Goal: Task Accomplishment & Management: Manage account settings

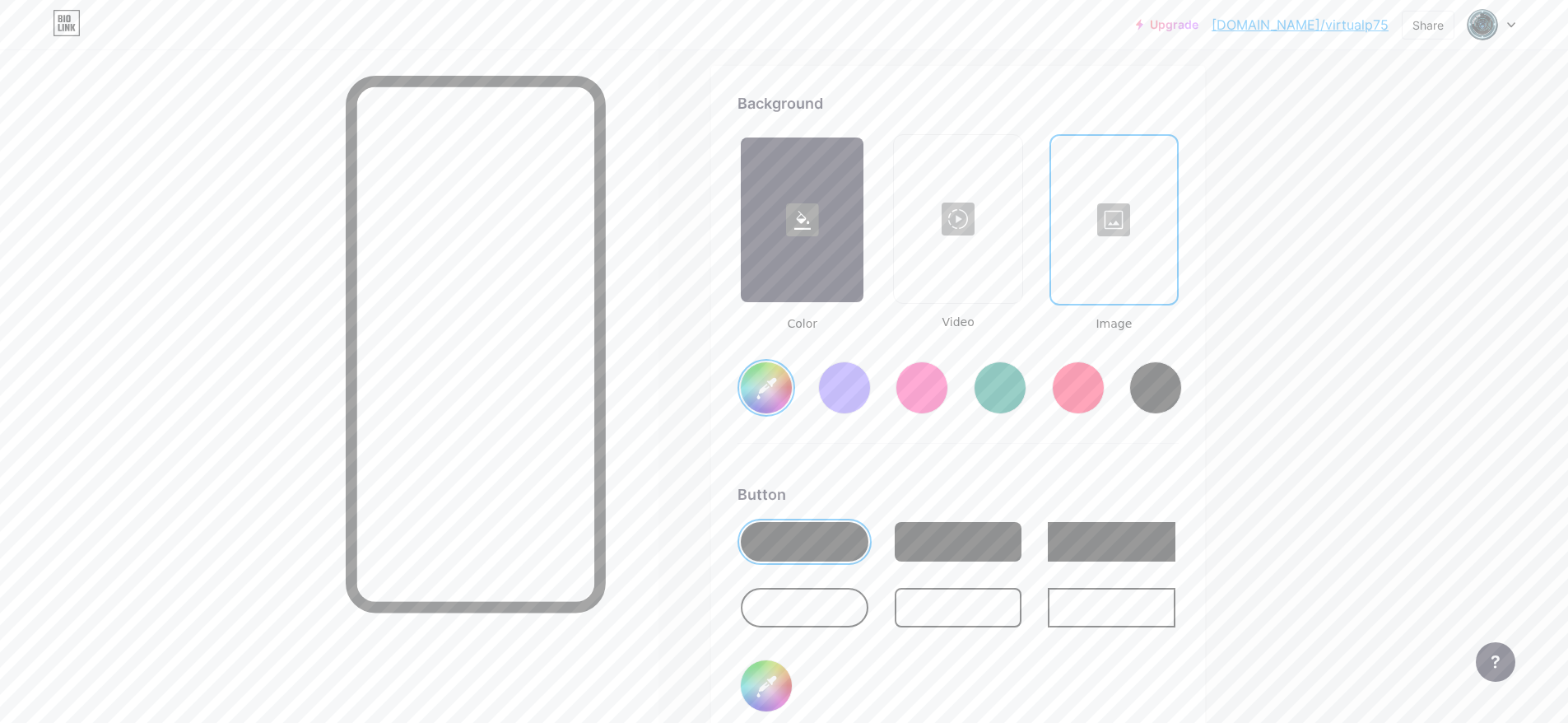
scroll to position [0, 175]
click at [1114, 224] on div at bounding box center [1114, 220] width 123 height 165
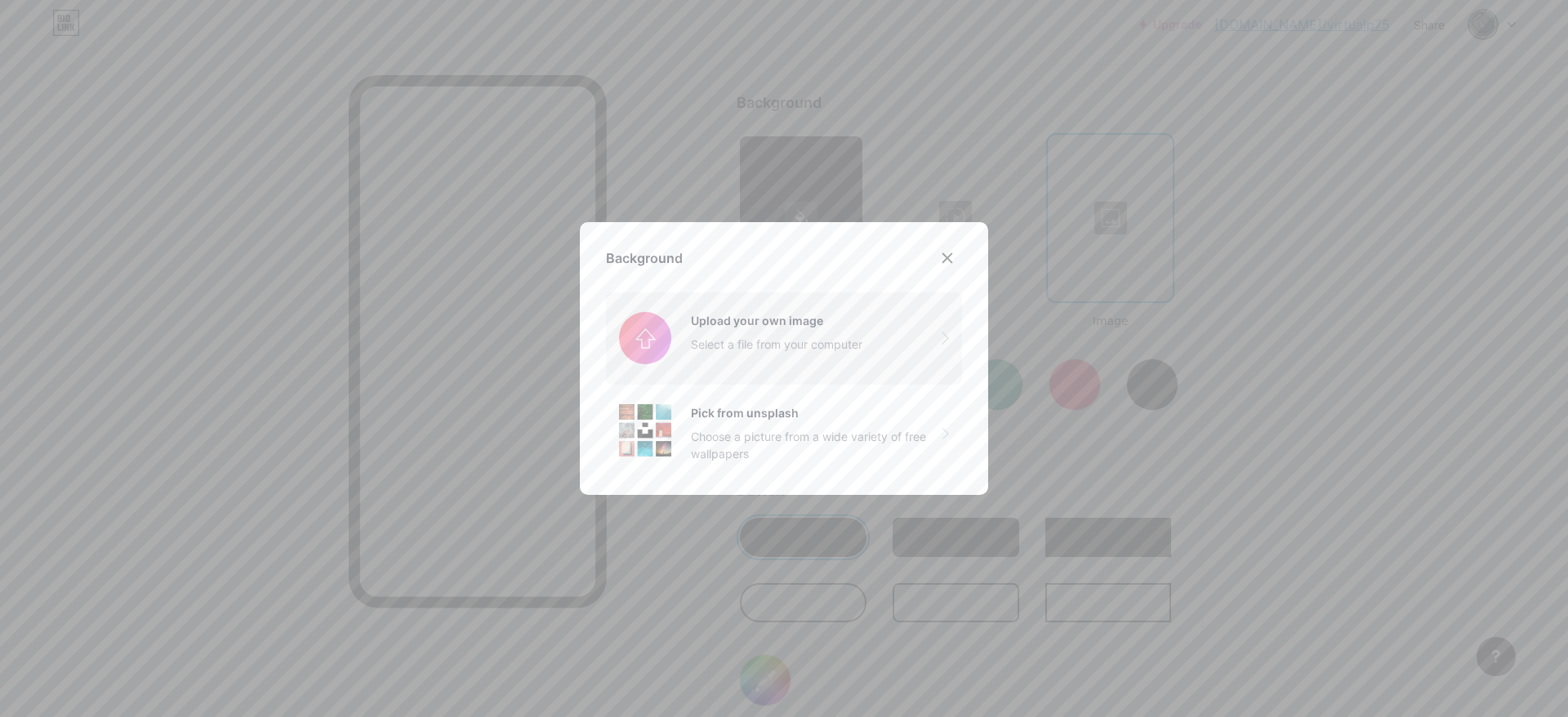
click at [811, 330] on input "file" at bounding box center [784, 337] width 356 height 91
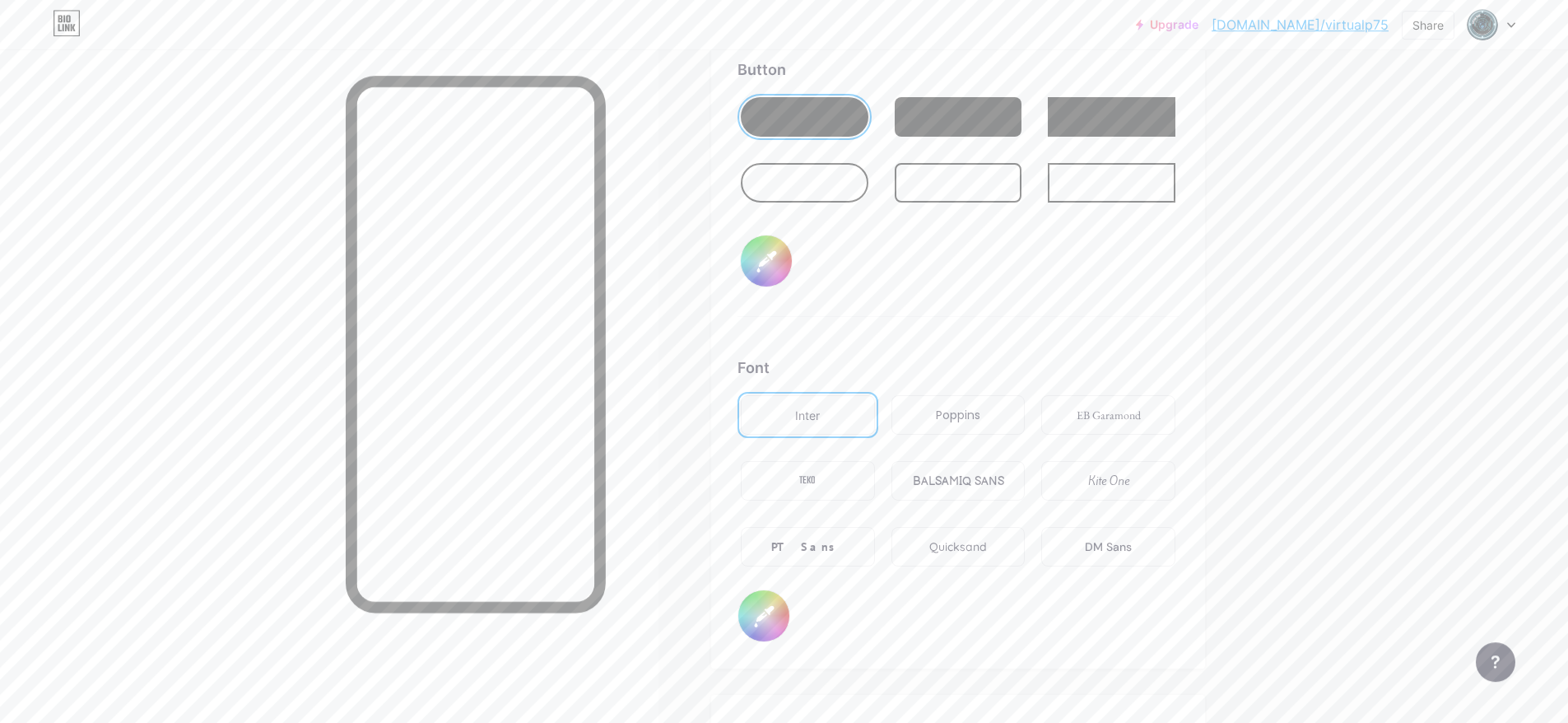
scroll to position [2611, 0]
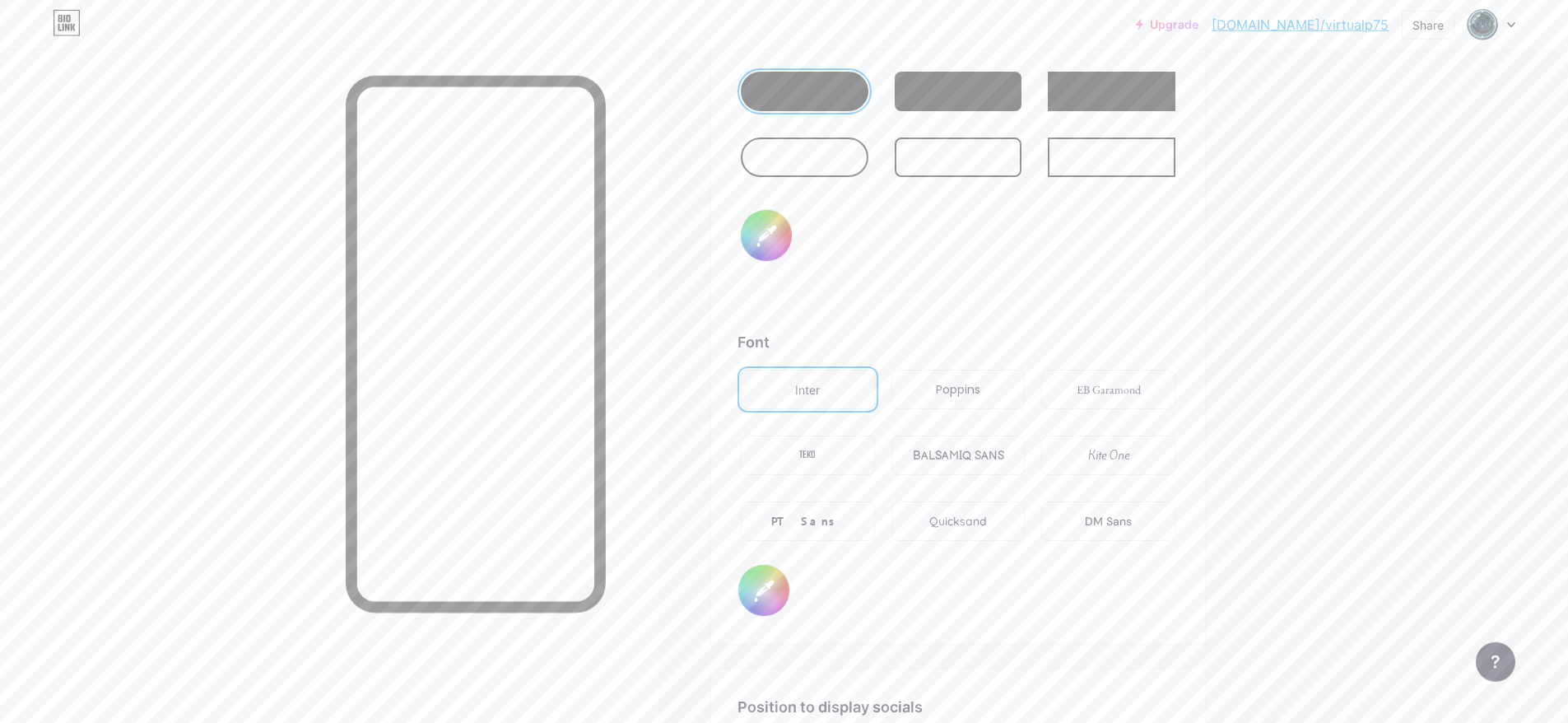
click at [840, 454] on div "TEKO" at bounding box center [808, 455] width 134 height 40
click at [828, 523] on div "PT Sans" at bounding box center [807, 521] width 72 height 17
click at [1002, 449] on div "BALSAMIQ SANS" at bounding box center [959, 455] width 91 height 17
click at [943, 386] on div "Poppins" at bounding box center [959, 390] width 45 height 17
click at [810, 458] on div "TEKO" at bounding box center [808, 455] width 17 height 17
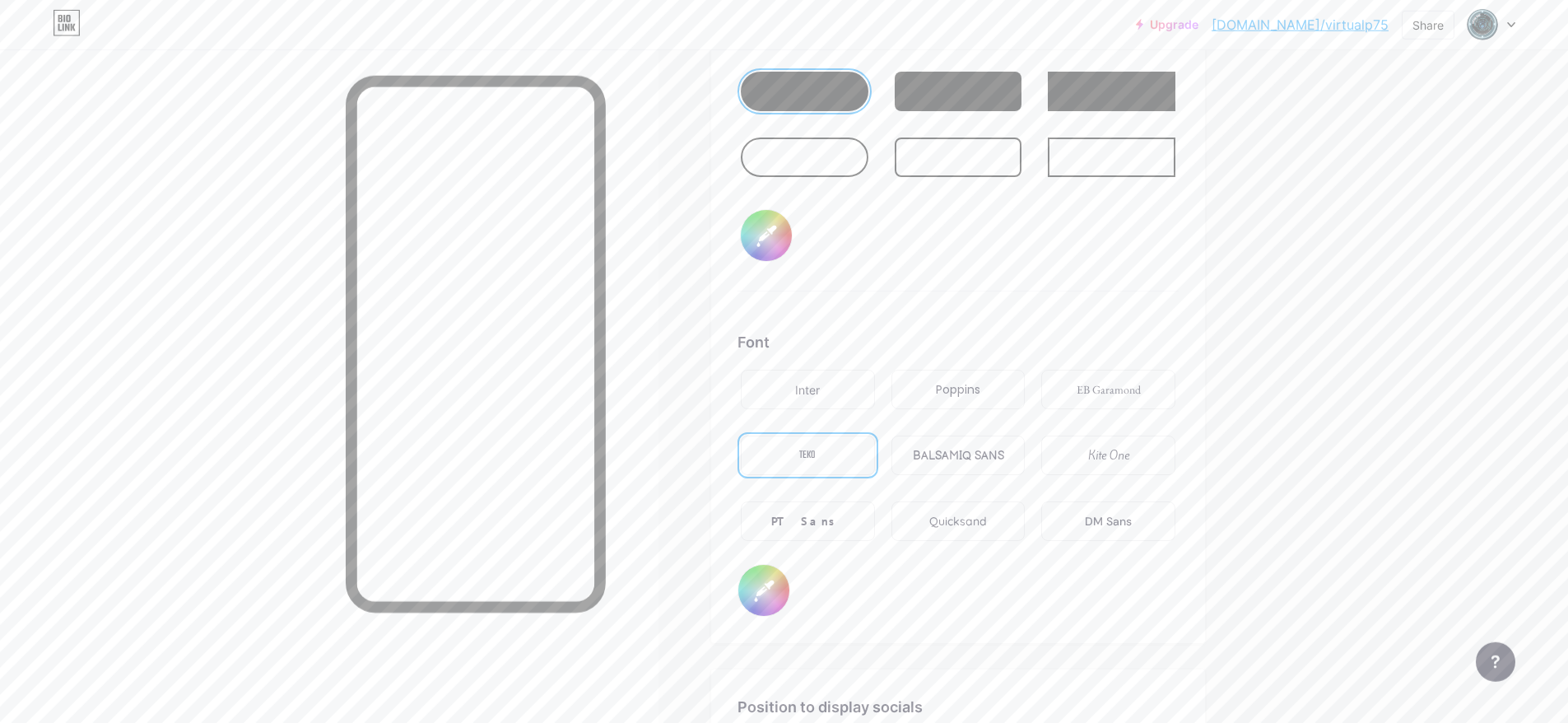
click at [801, 519] on div "PT Sans" at bounding box center [807, 521] width 72 height 17
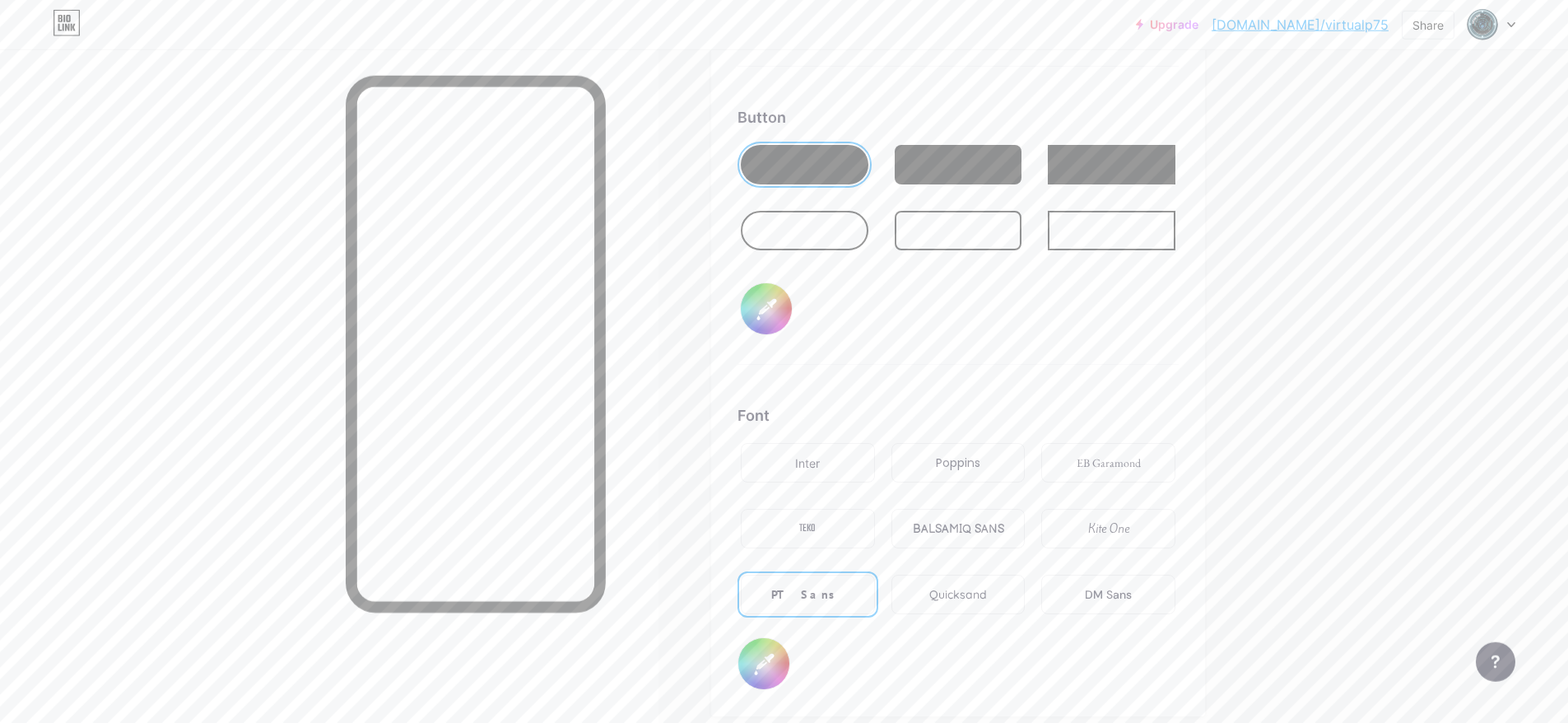
scroll to position [2516, 0]
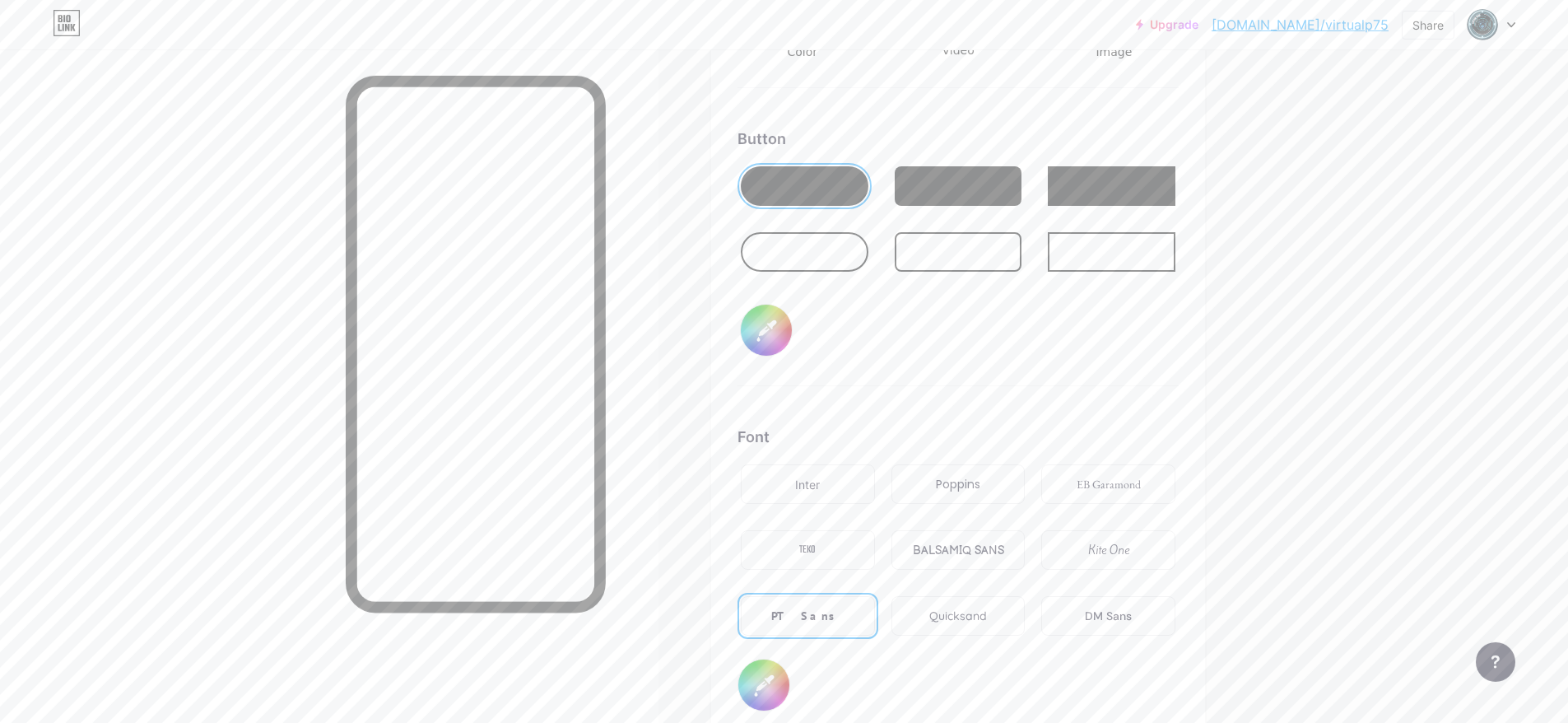
click at [818, 248] on div at bounding box center [804, 252] width 128 height 40
click at [816, 197] on div at bounding box center [804, 187] width 128 height 40
click at [774, 332] on input "#000000" at bounding box center [766, 330] width 51 height 51
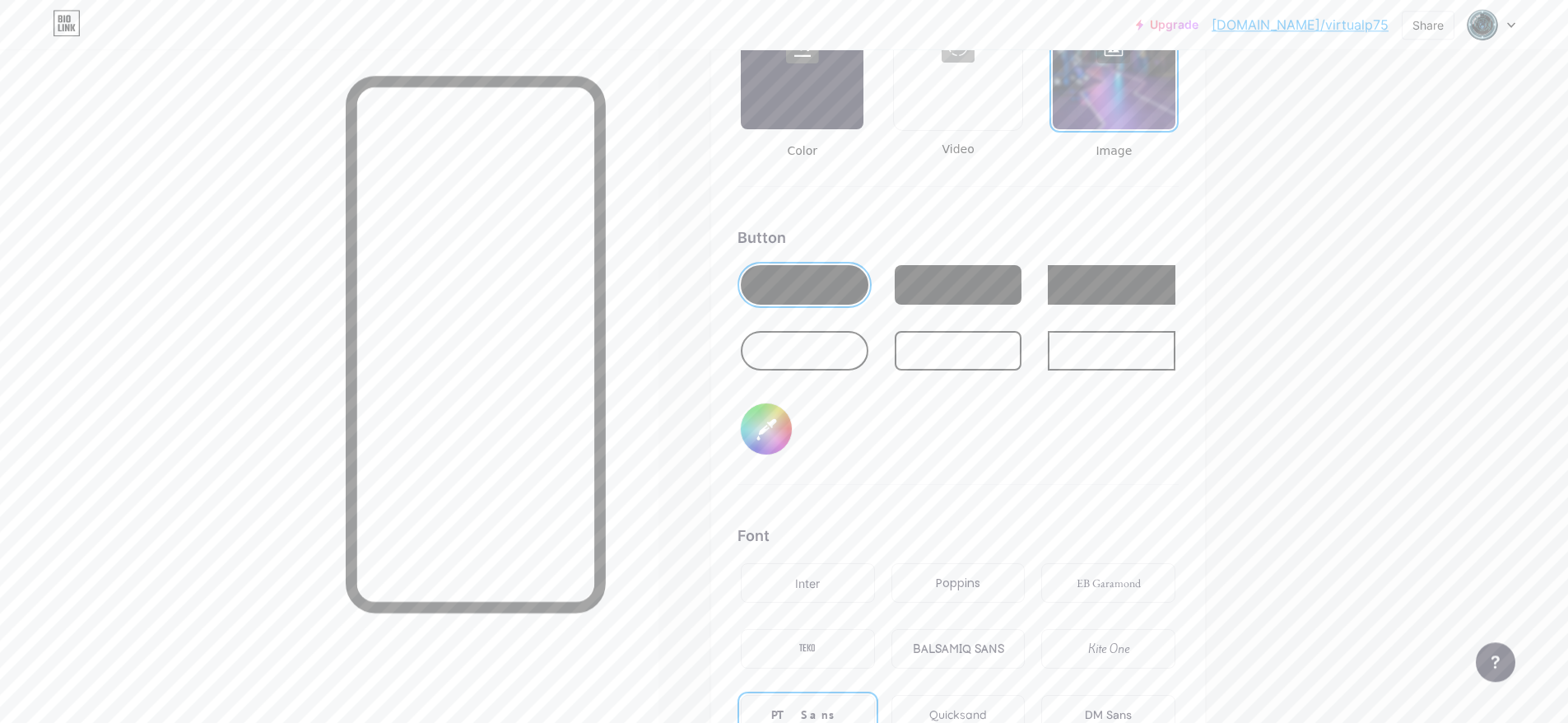
scroll to position [2439, 0]
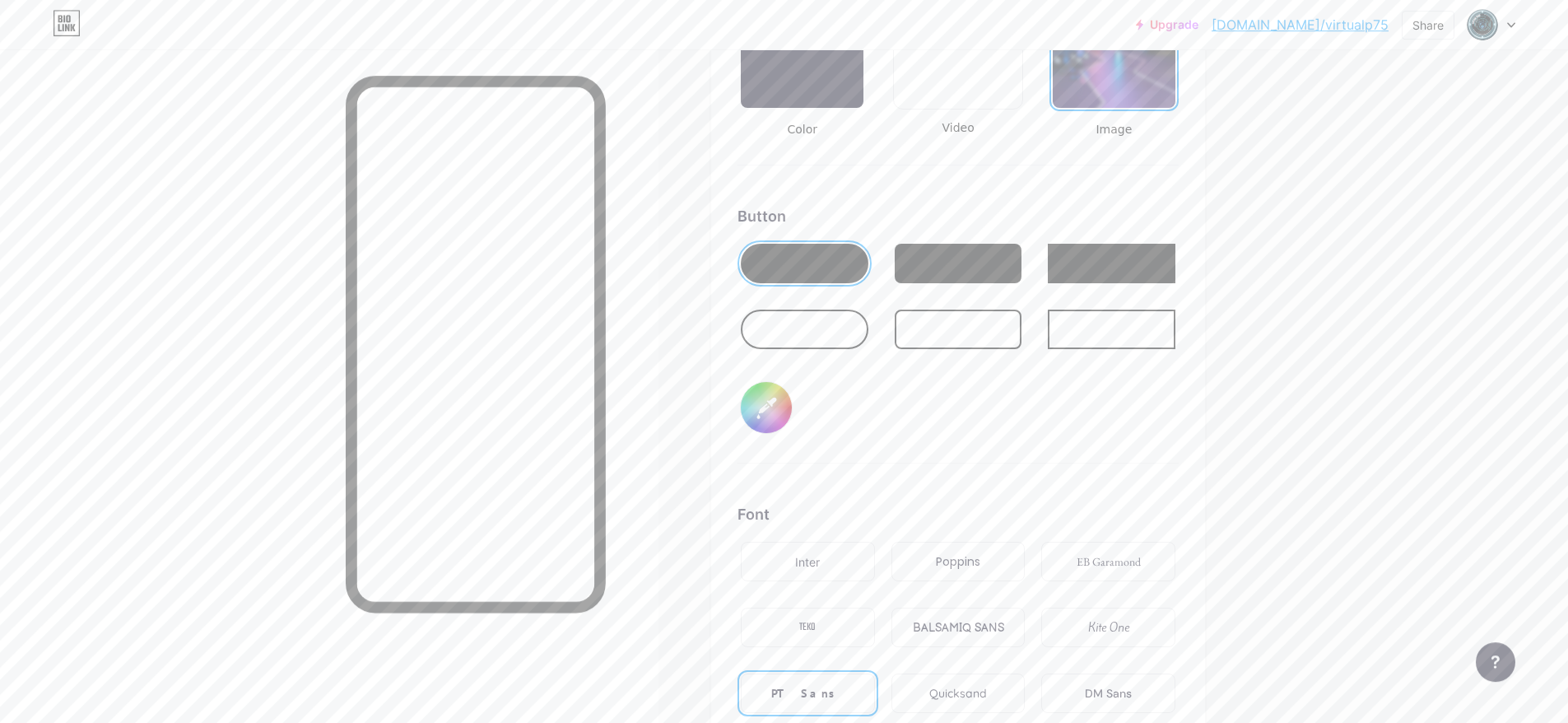
click at [775, 398] on input "#ffffff" at bounding box center [766, 408] width 51 height 51
type input "#15e4ff"
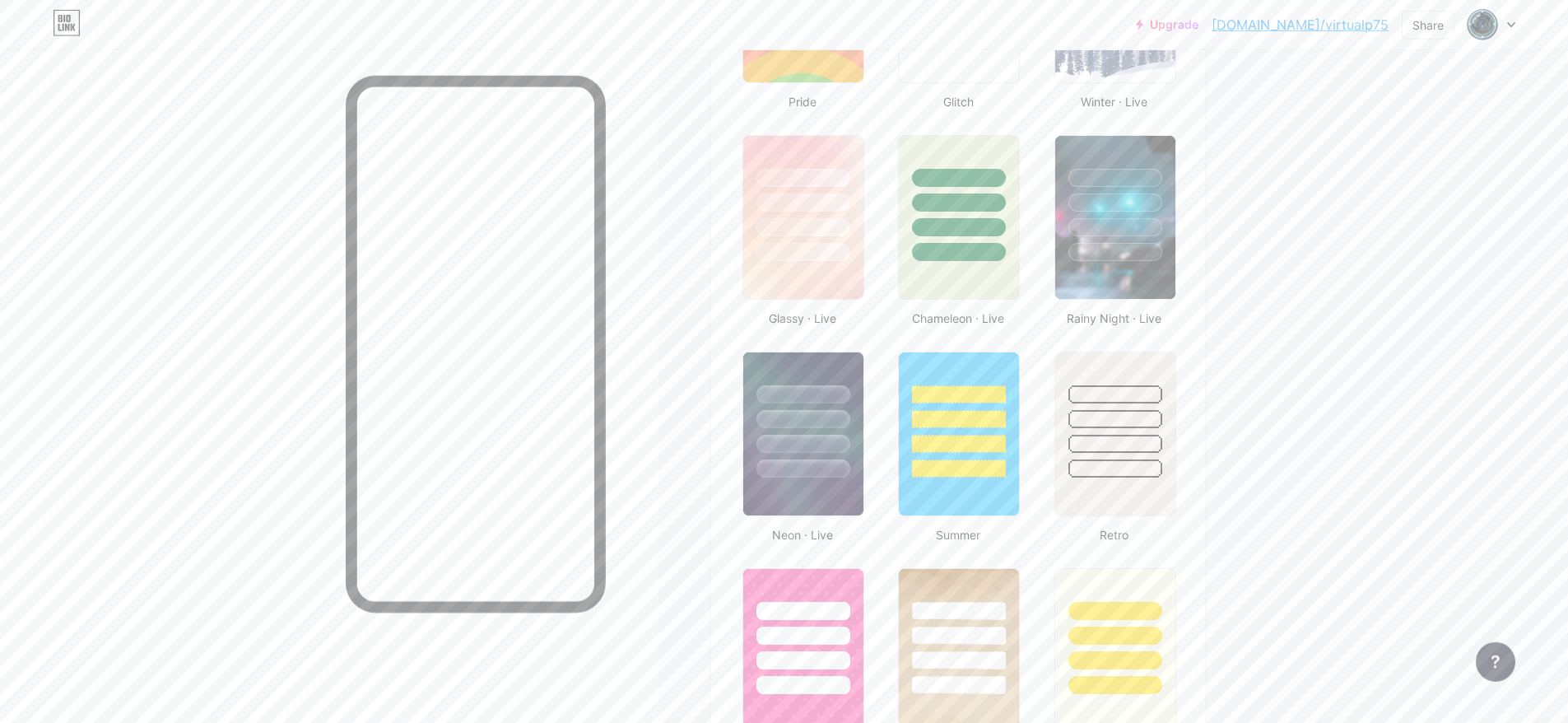
scroll to position [819, 0]
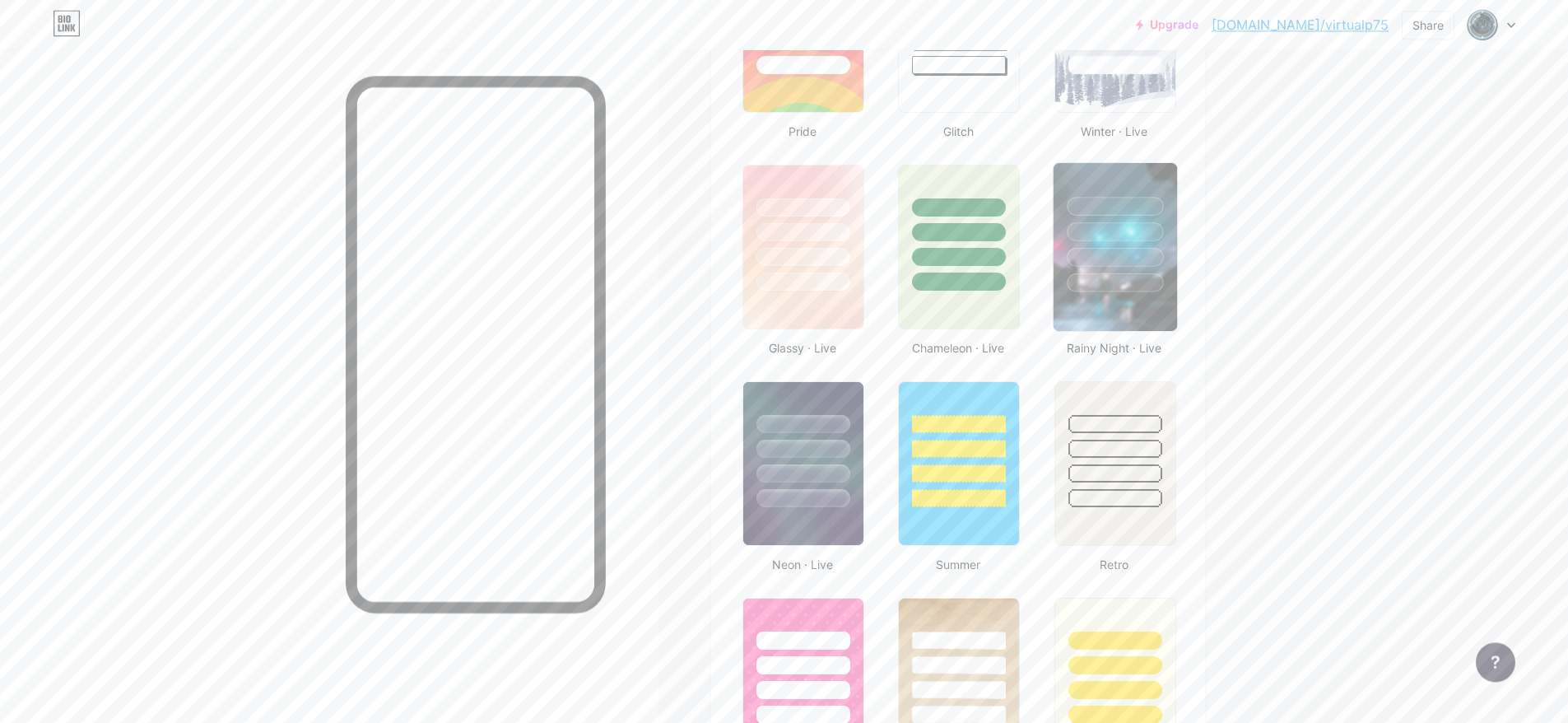
click at [1145, 279] on div at bounding box center [1115, 283] width 96 height 19
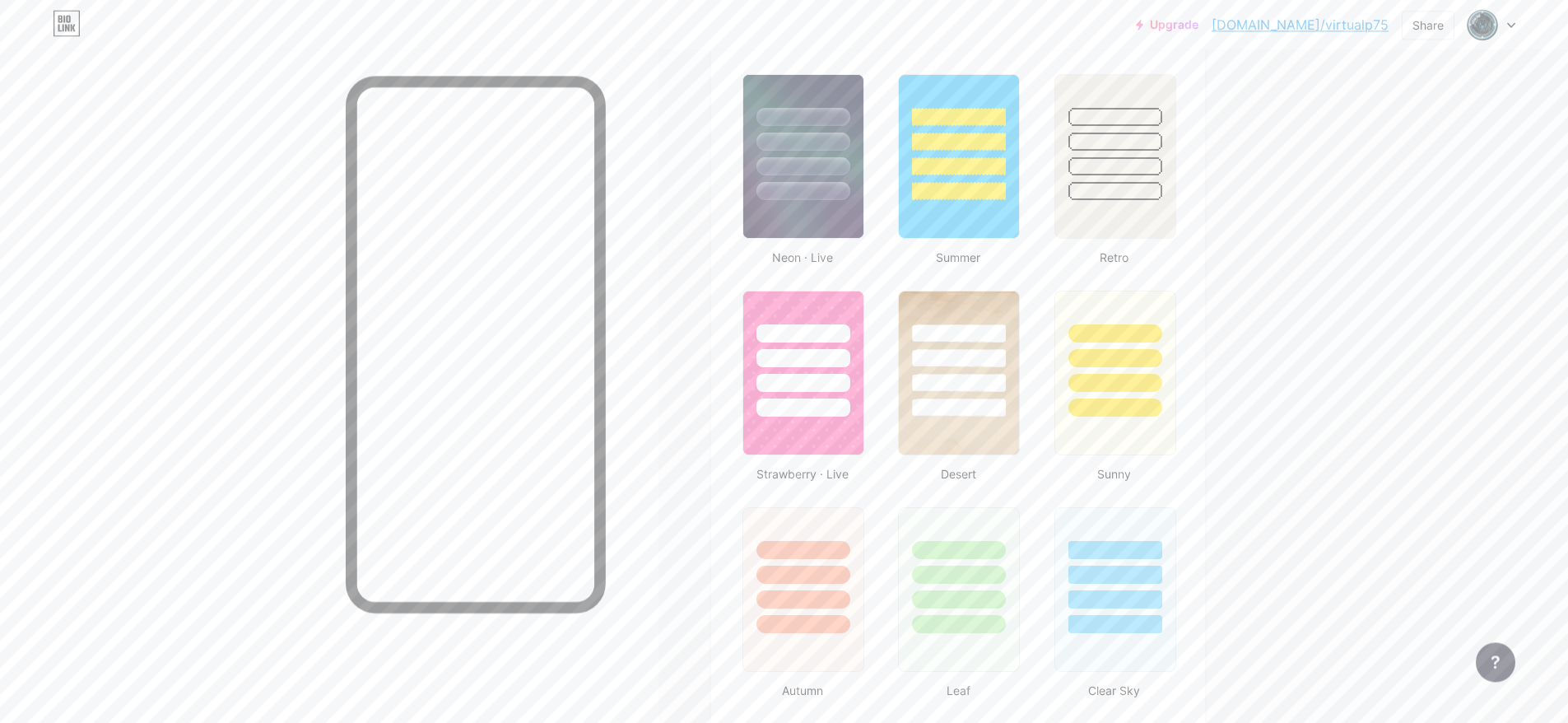
scroll to position [1940, 0]
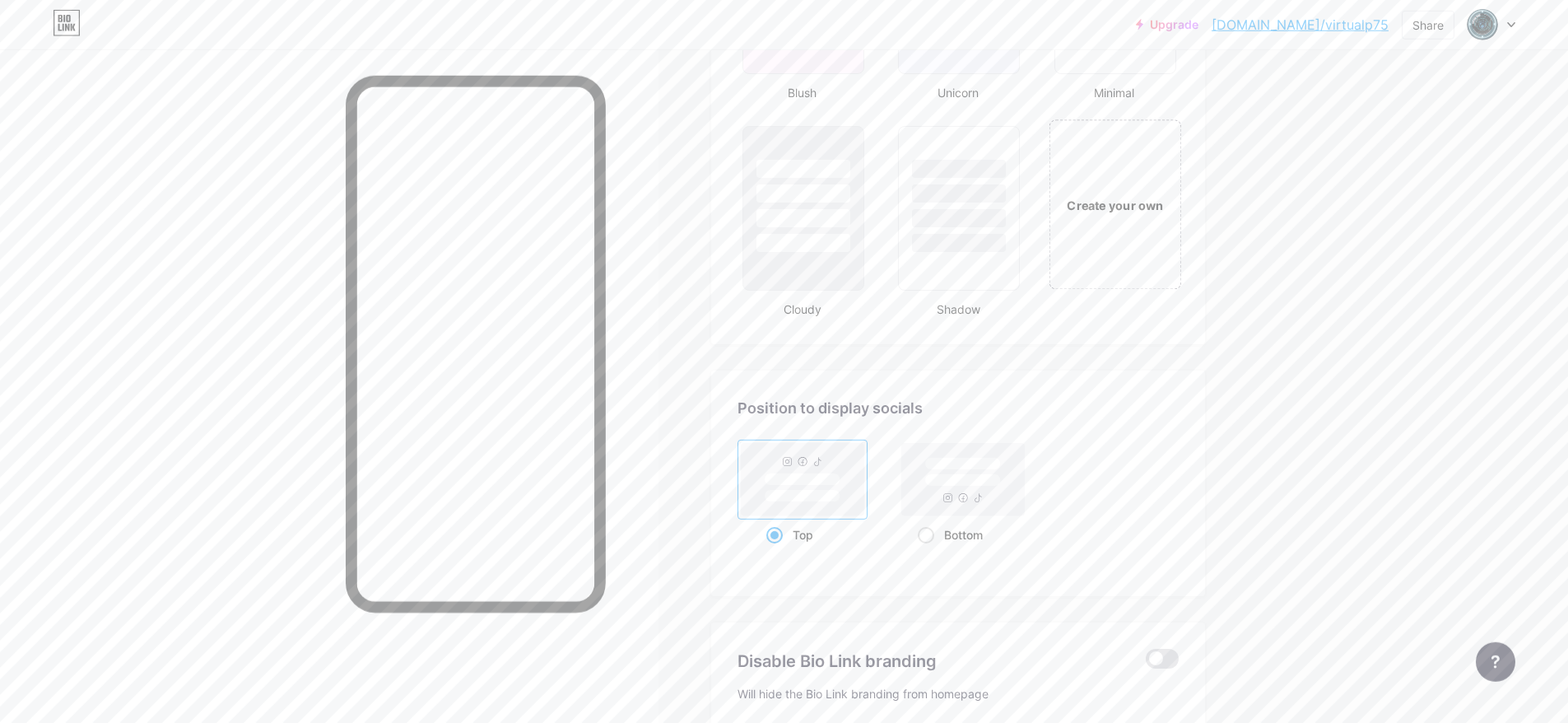
click at [1137, 237] on div "Create your own" at bounding box center [1115, 204] width 133 height 170
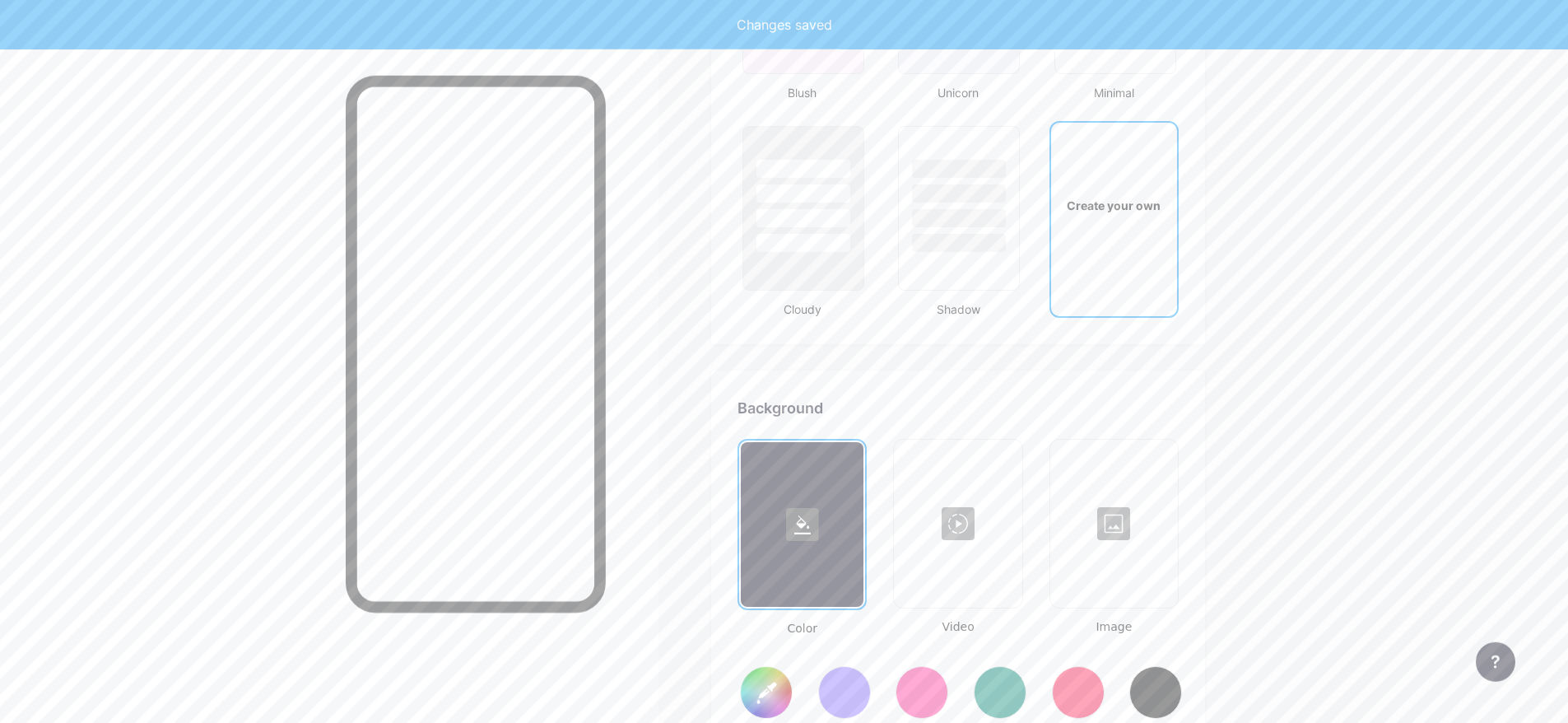
type input "#ffffff"
type input "#000000"
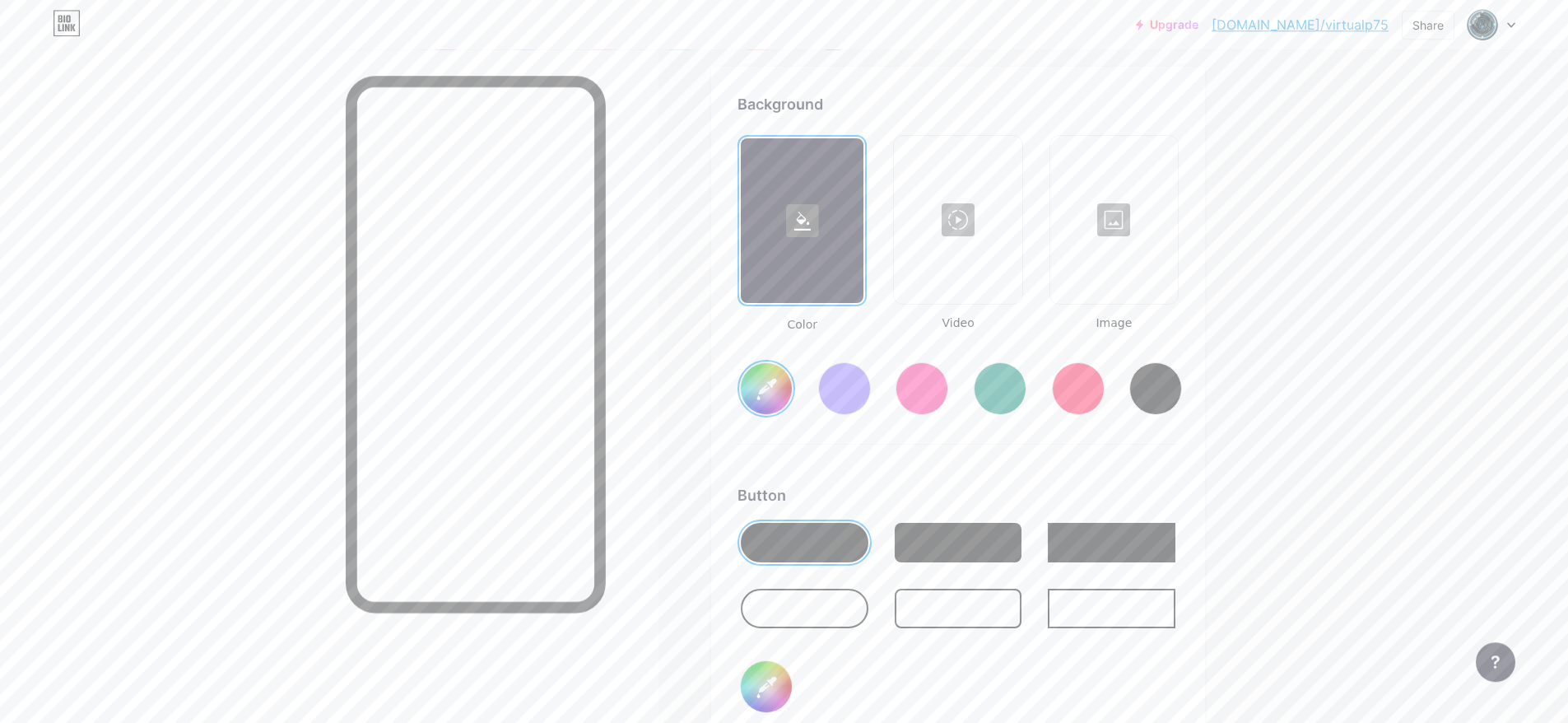
scroll to position [2244, 0]
click at [1119, 249] on div at bounding box center [1114, 219] width 124 height 165
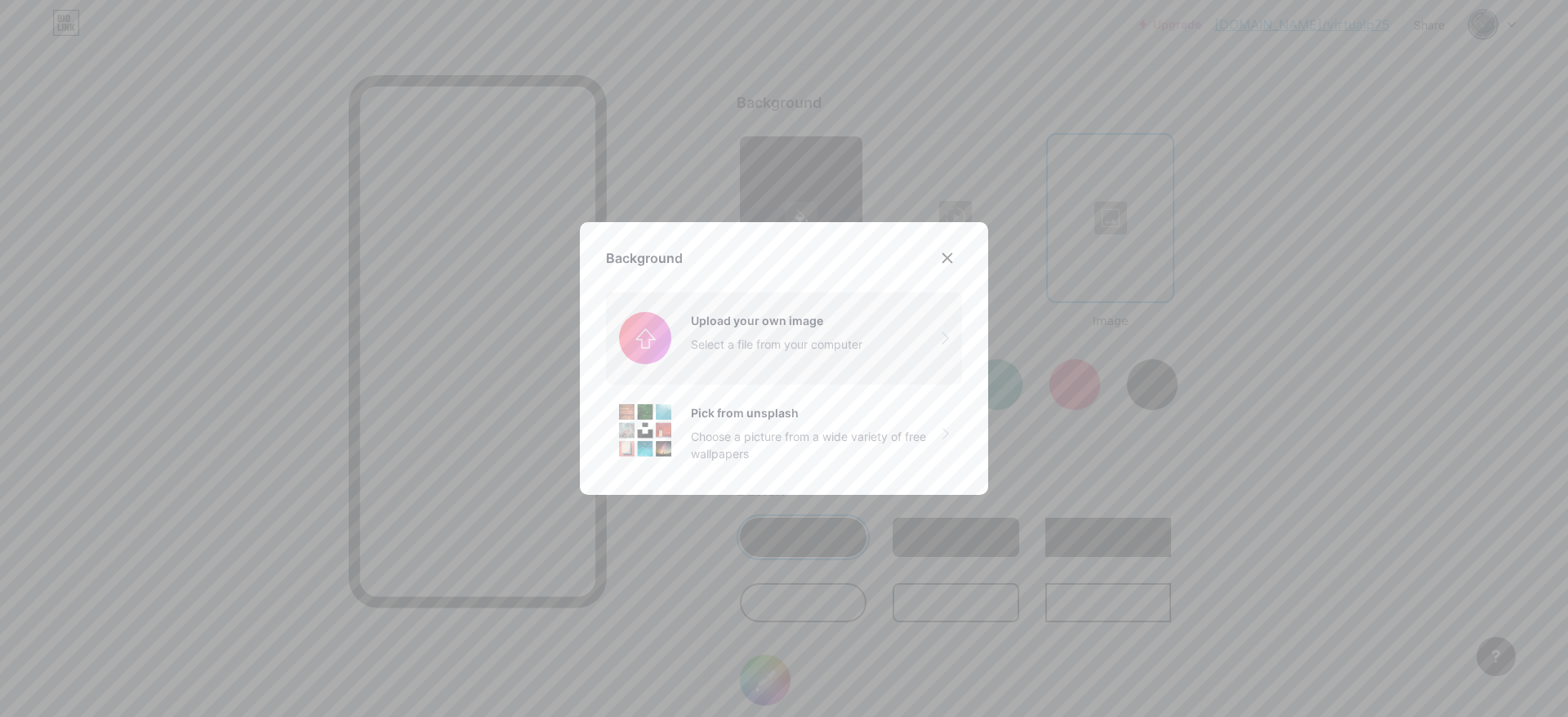
click at [683, 334] on input "file" at bounding box center [784, 337] width 356 height 91
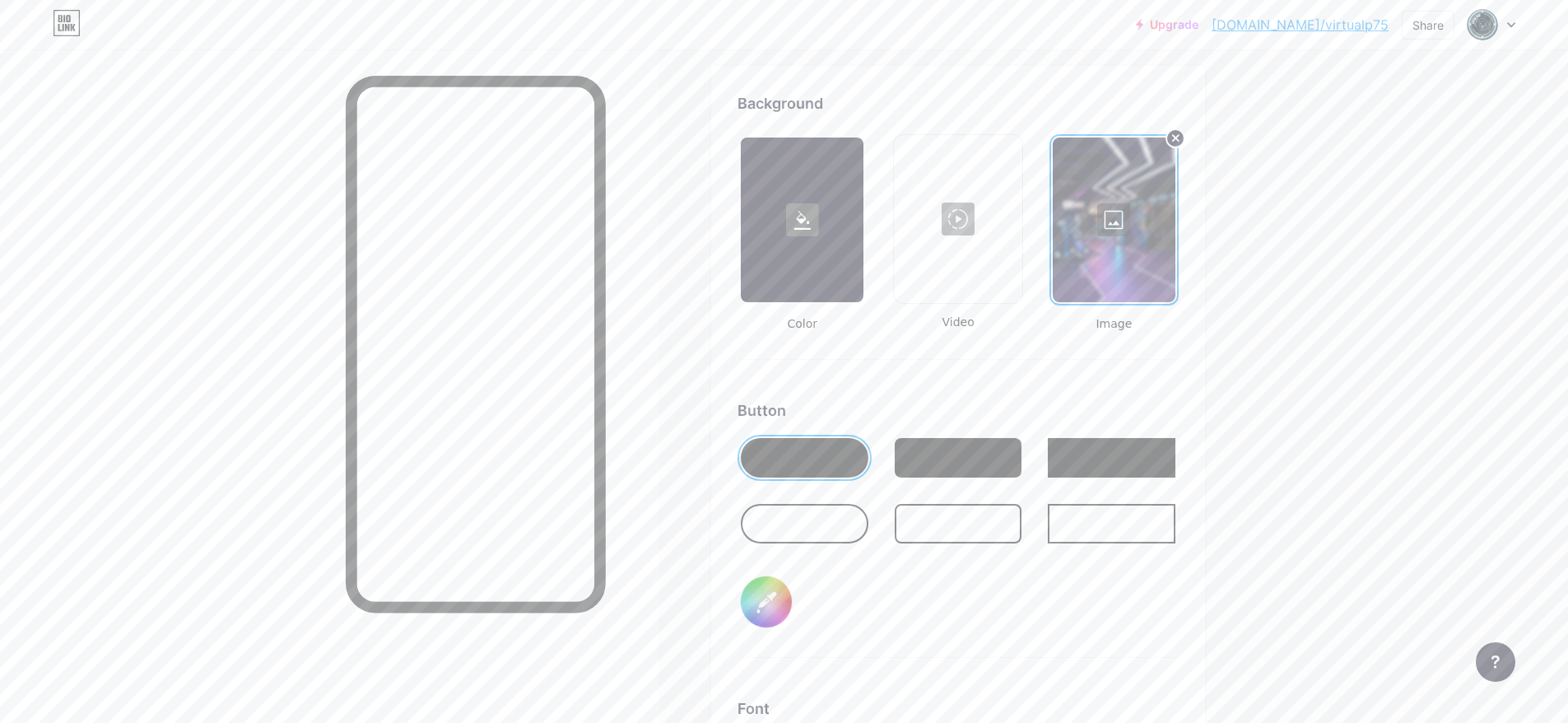
click at [939, 466] on div at bounding box center [959, 458] width 128 height 40
click at [829, 513] on div at bounding box center [804, 524] width 128 height 40
click at [999, 476] on div at bounding box center [959, 458] width 128 height 40
click at [803, 451] on div at bounding box center [804, 458] width 128 height 40
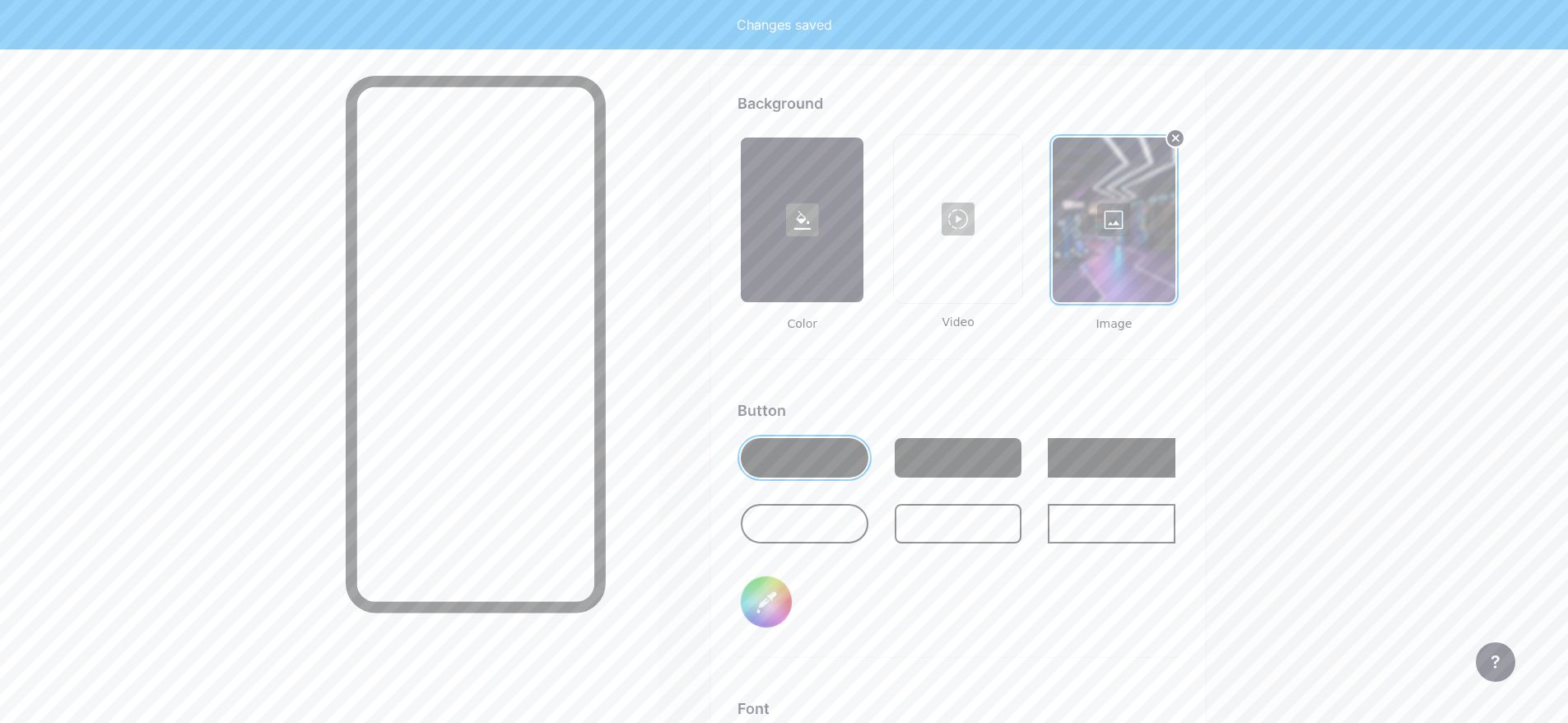
click at [779, 593] on input "#000000" at bounding box center [766, 602] width 51 height 51
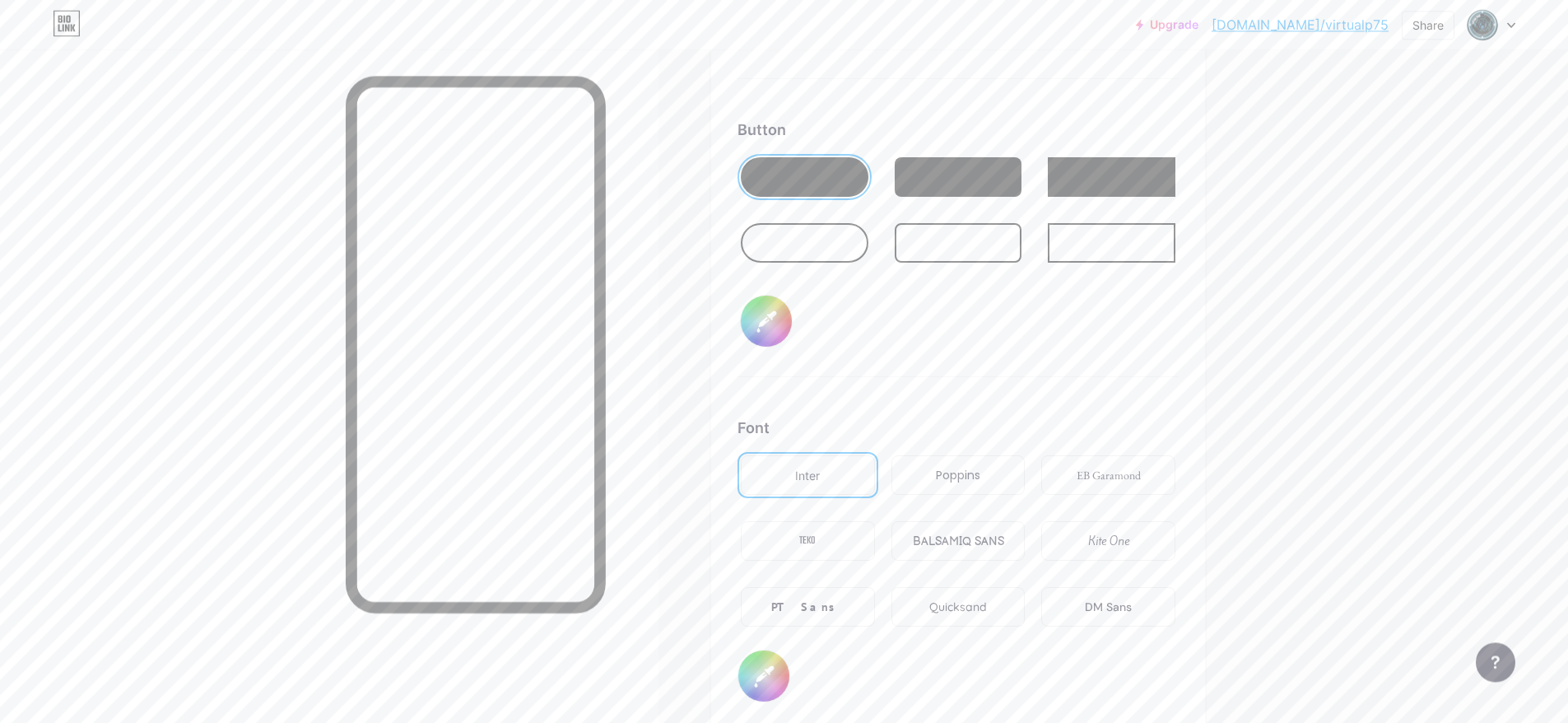
scroll to position [2551, 0]
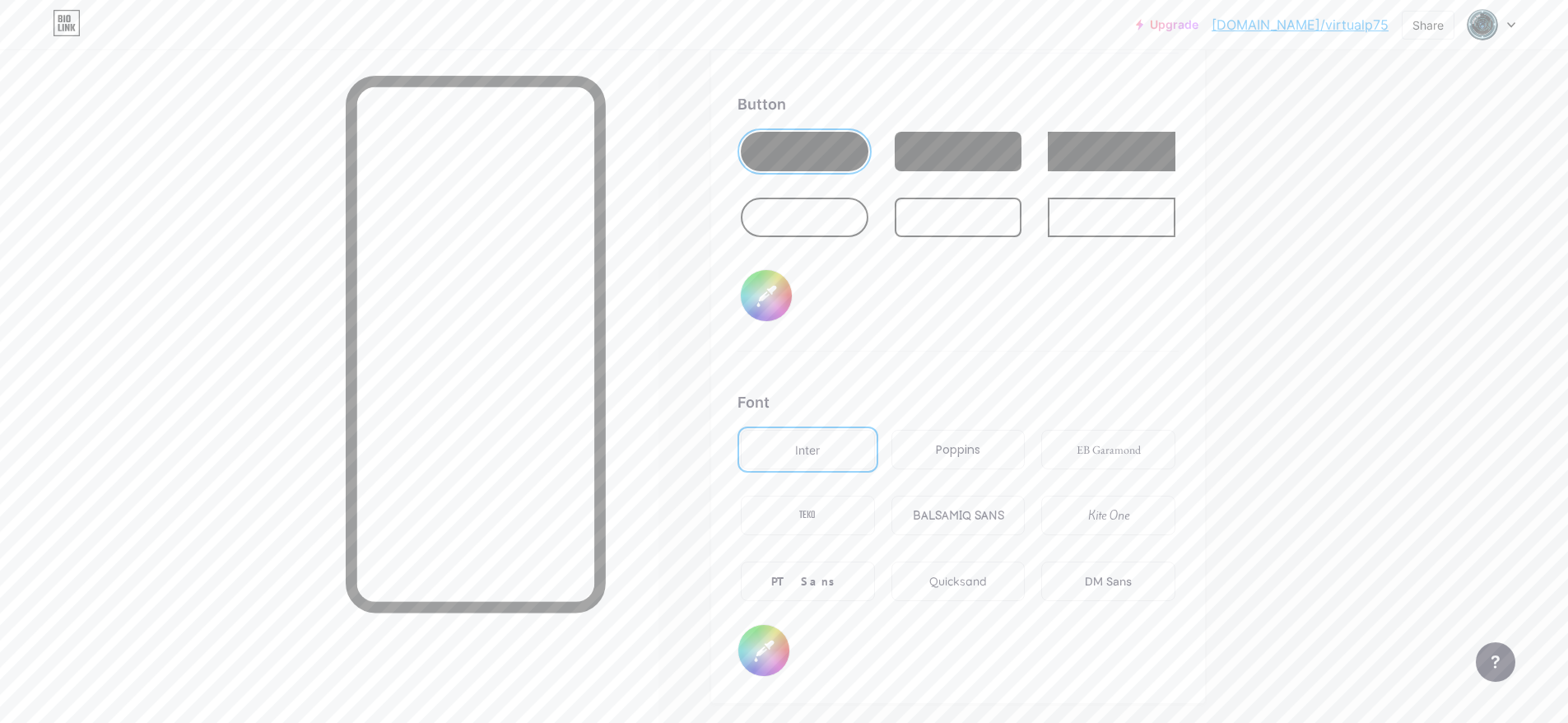
click at [822, 575] on div "PT Sans" at bounding box center [807, 581] width 72 height 17
click at [859, 526] on div "TEKO" at bounding box center [808, 516] width 134 height 40
click at [833, 570] on div "PT Sans" at bounding box center [808, 581] width 134 height 40
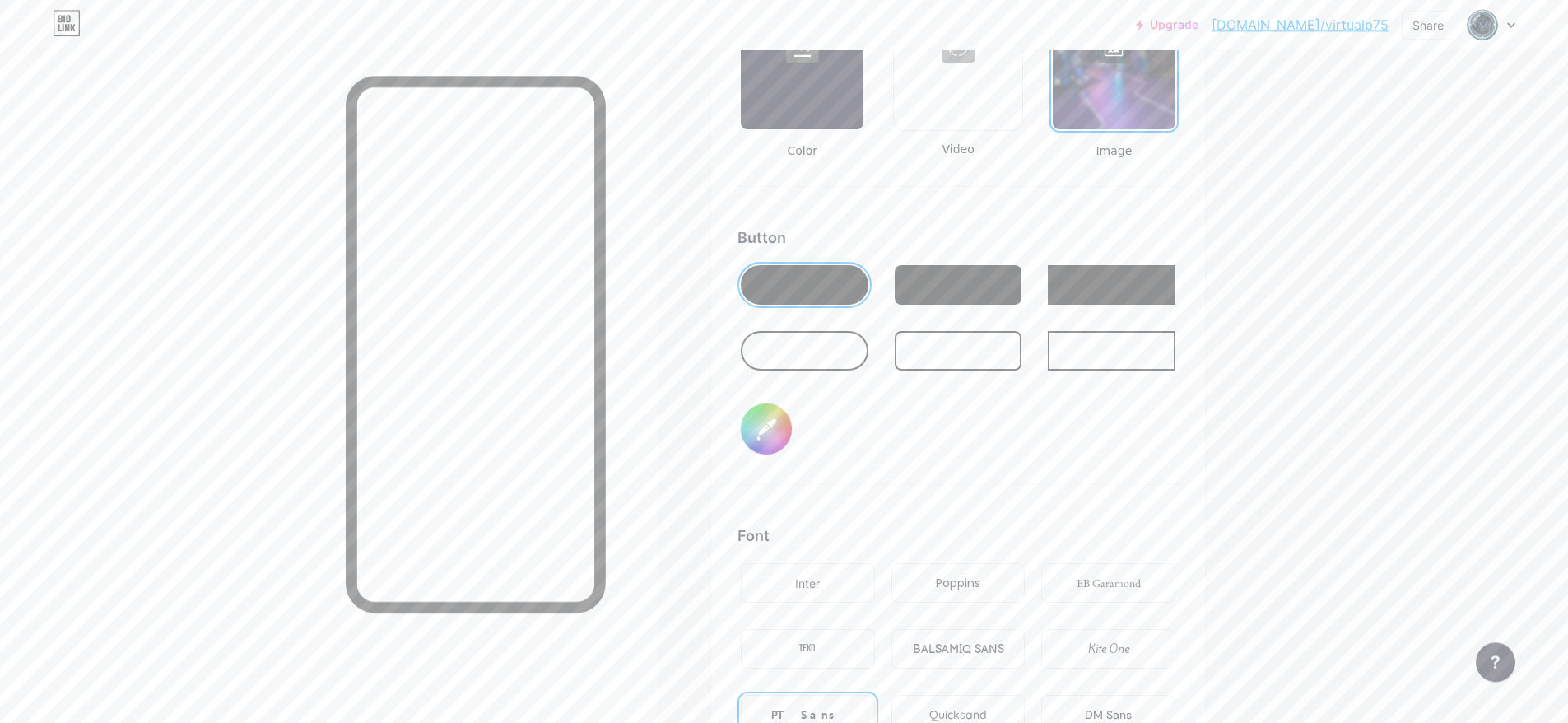
scroll to position [2387, 0]
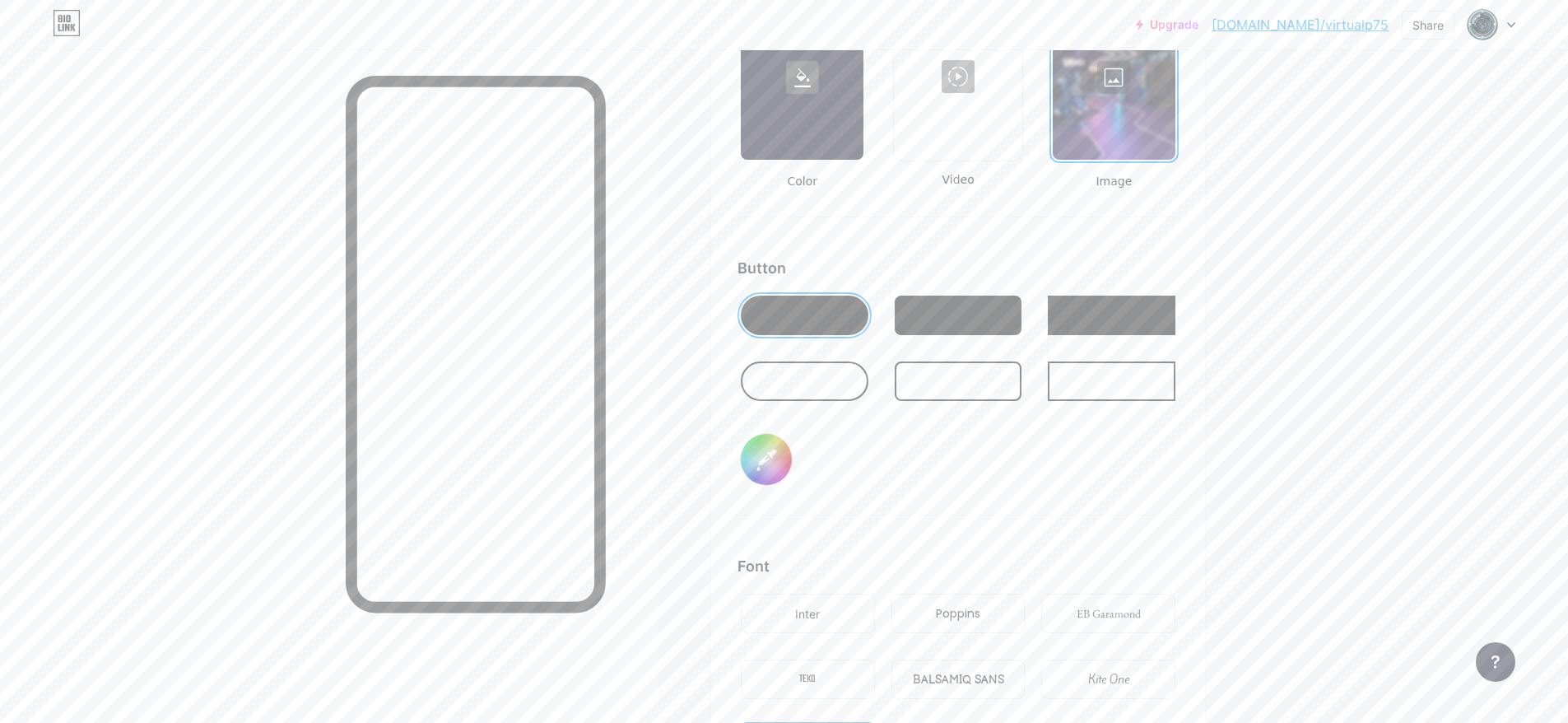
click at [779, 453] on input "#70e3ff" at bounding box center [766, 459] width 51 height 51
type input "#73fdff"
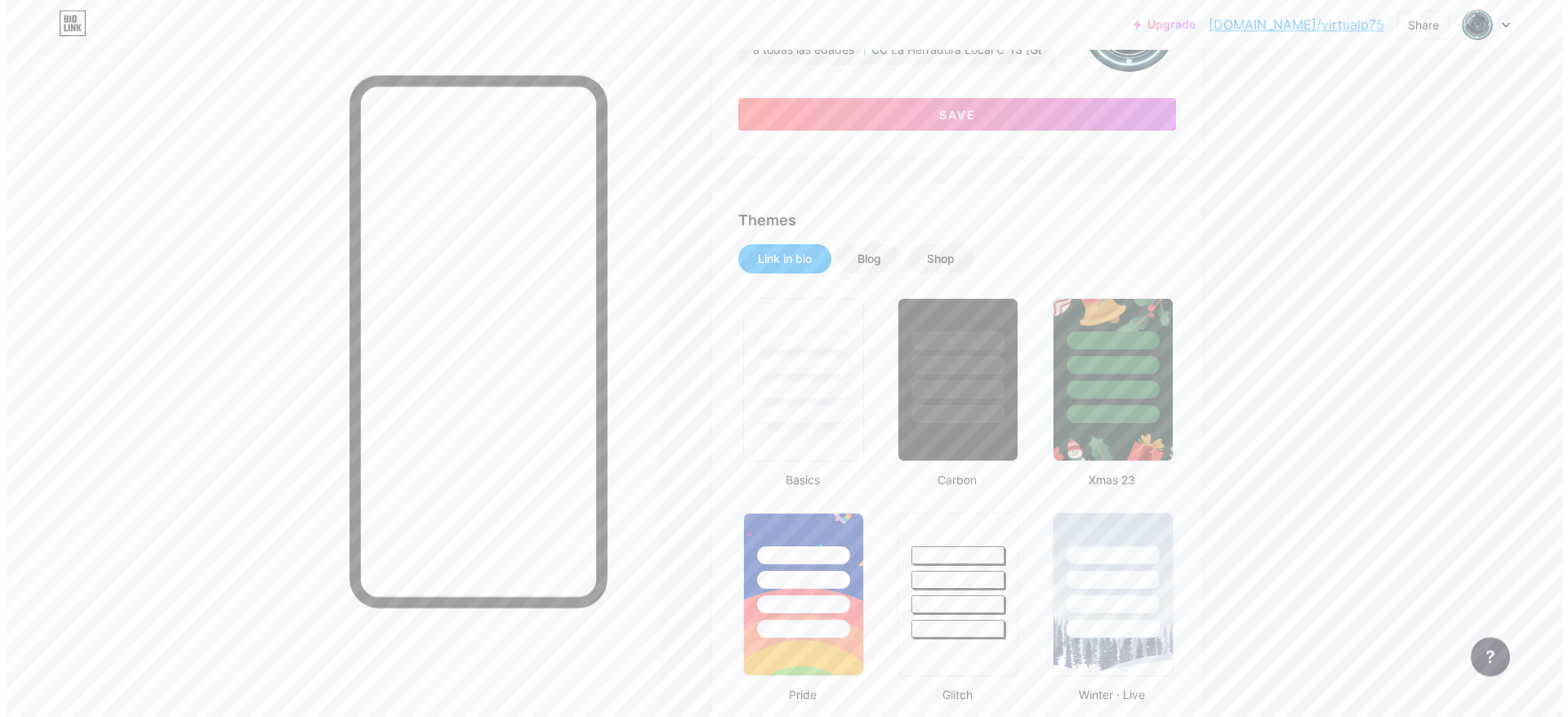
scroll to position [0, 0]
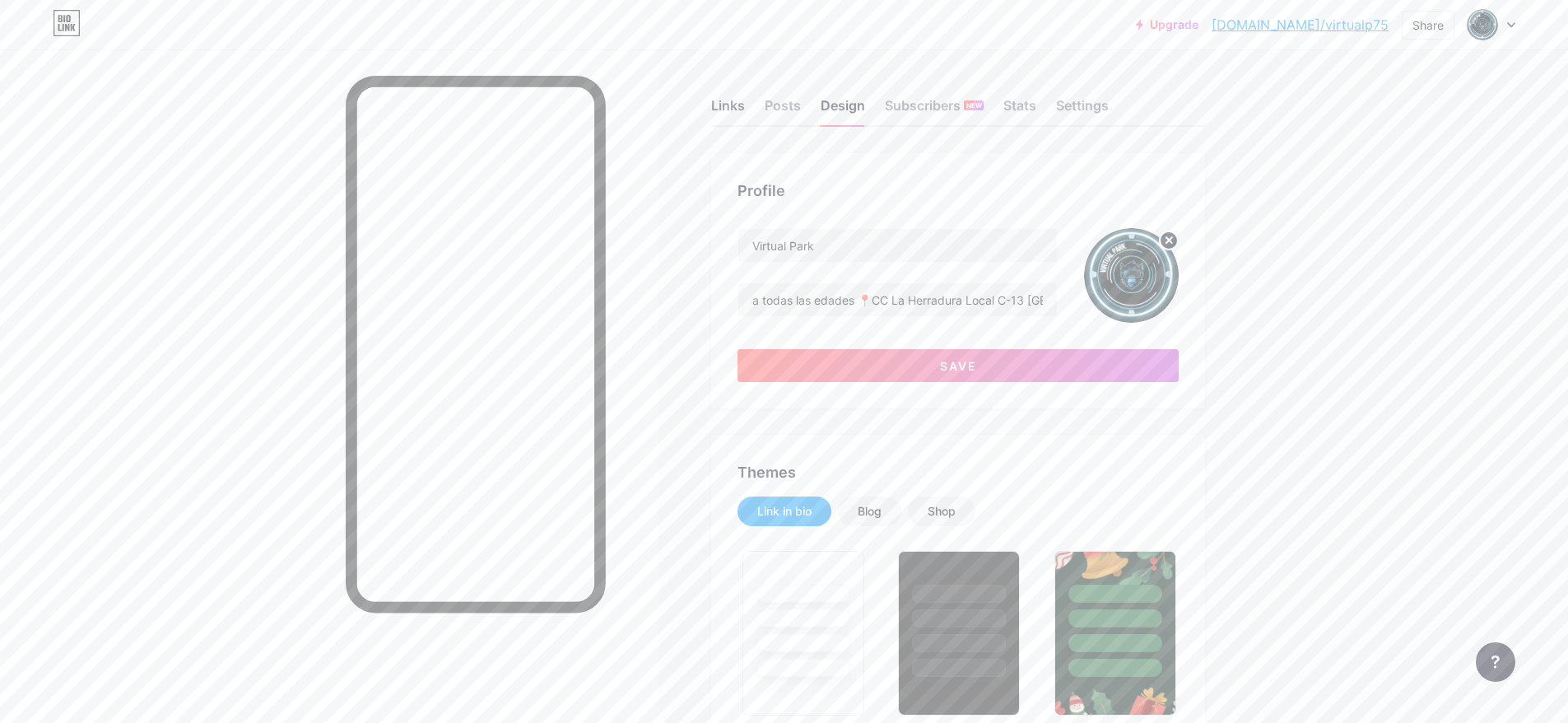
click at [736, 104] on div "Links" at bounding box center [728, 110] width 34 height 30
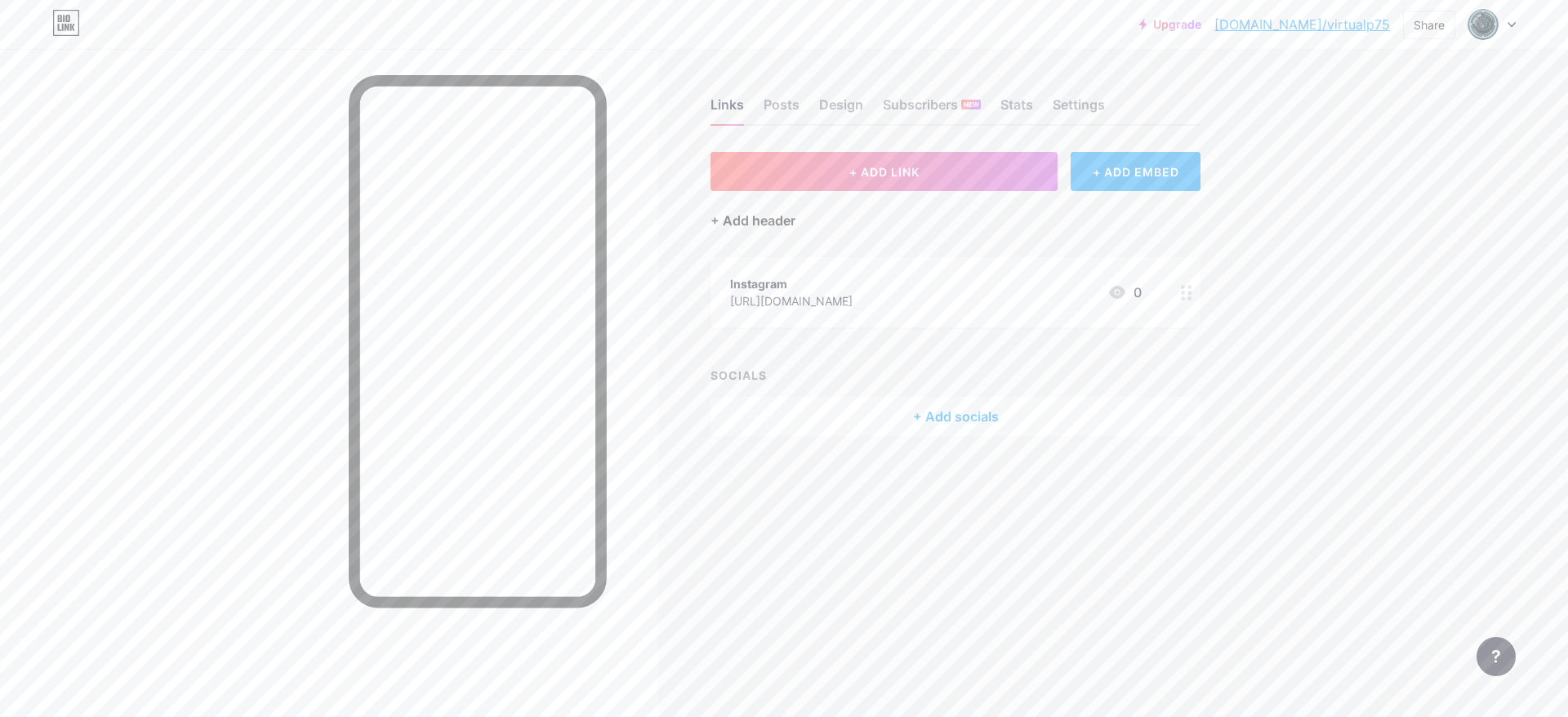
click at [778, 224] on div "+ Add header" at bounding box center [753, 220] width 85 height 20
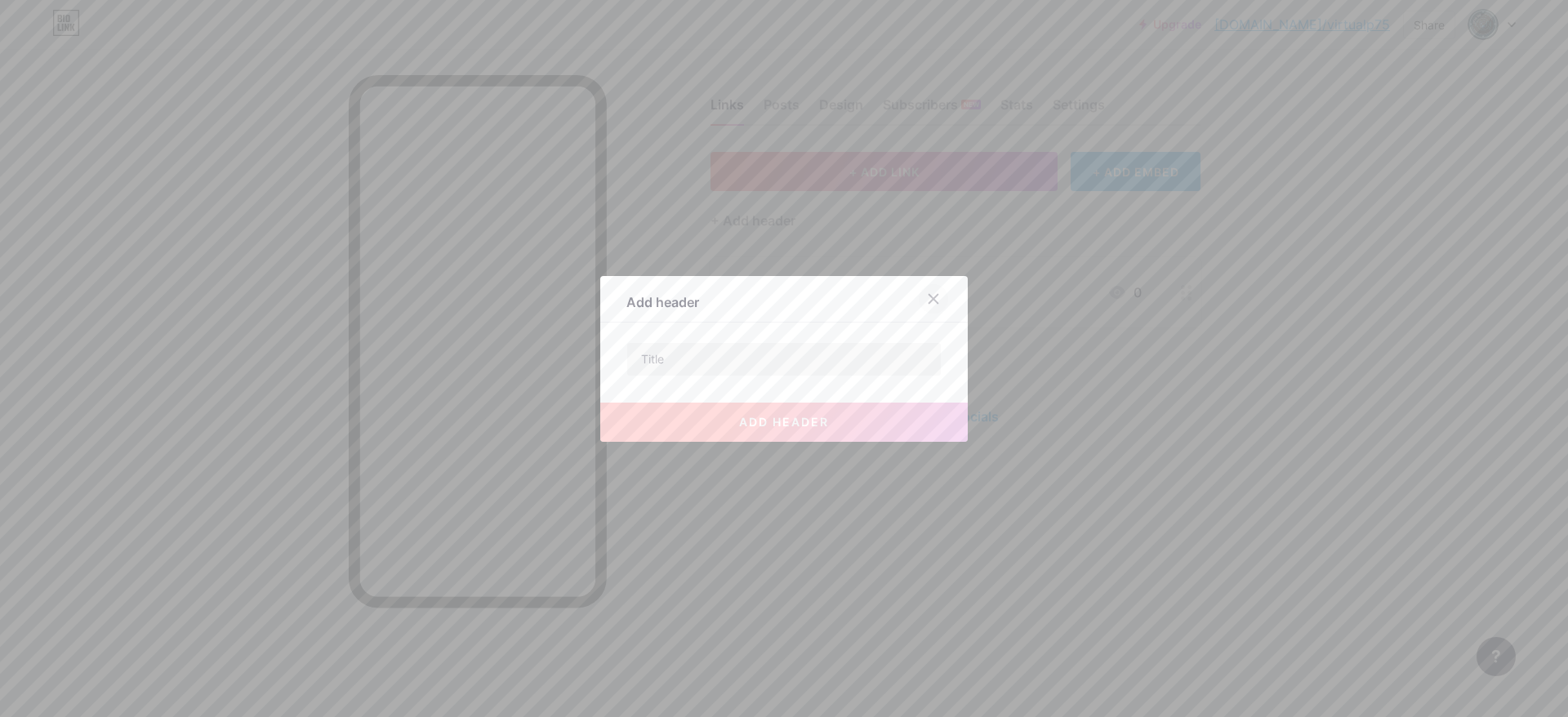
click at [932, 299] on icon at bounding box center [934, 298] width 13 height 13
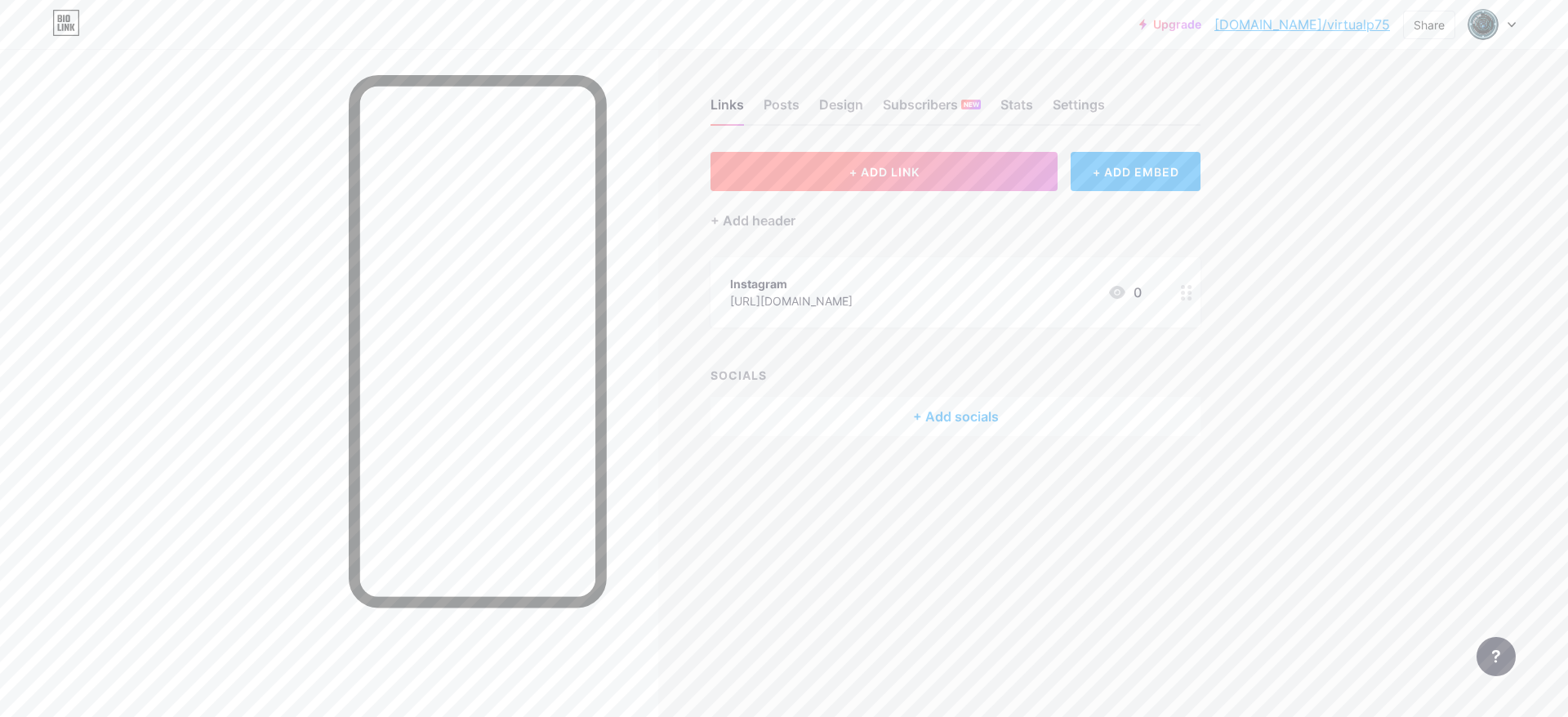
click at [978, 169] on button "+ ADD LINK" at bounding box center [884, 172] width 347 height 39
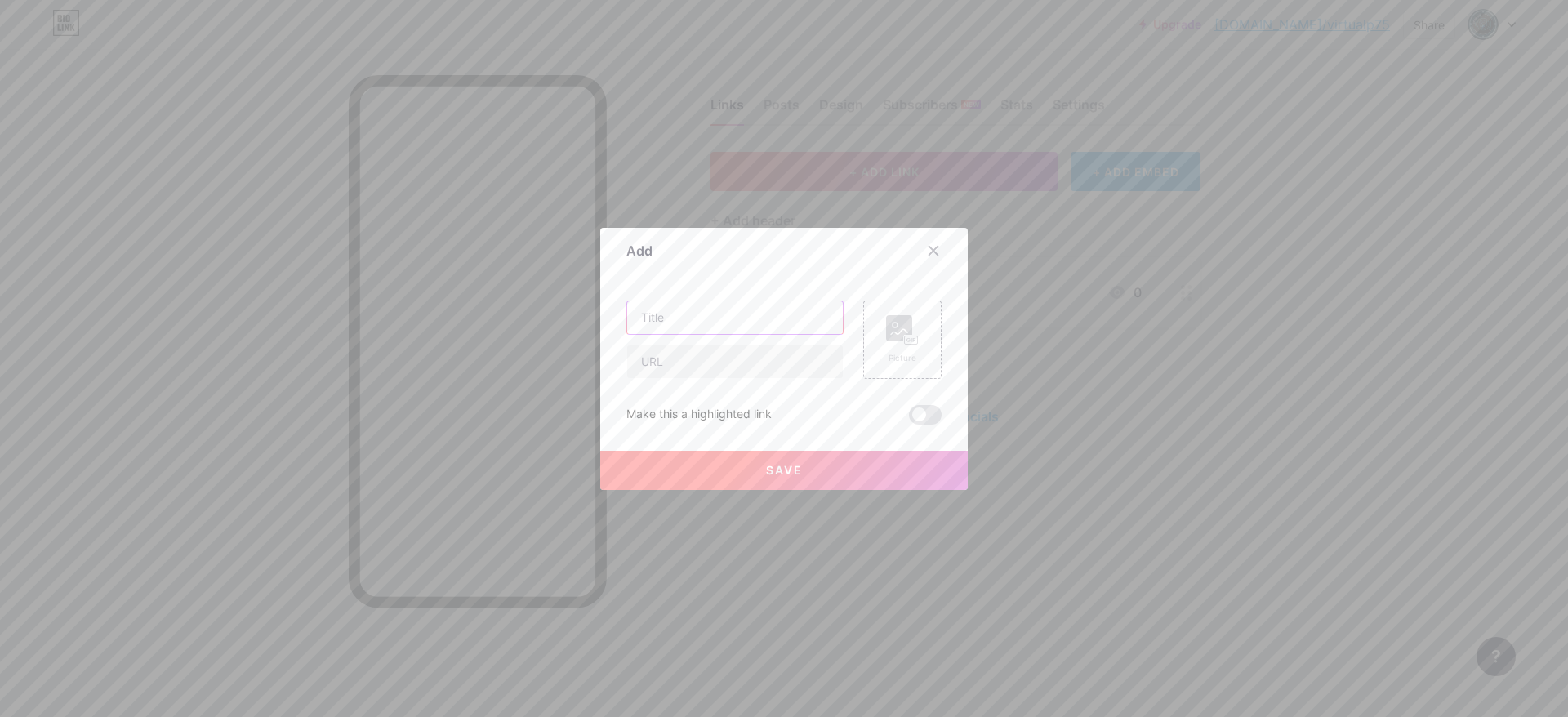
click at [734, 311] on input "text" at bounding box center [735, 317] width 216 height 33
type input "Facebook"
click at [726, 377] on input "text" at bounding box center [735, 362] width 216 height 33
paste input "CC La Herradura Local C-13"
type input "CC La Herradura Local C-13"
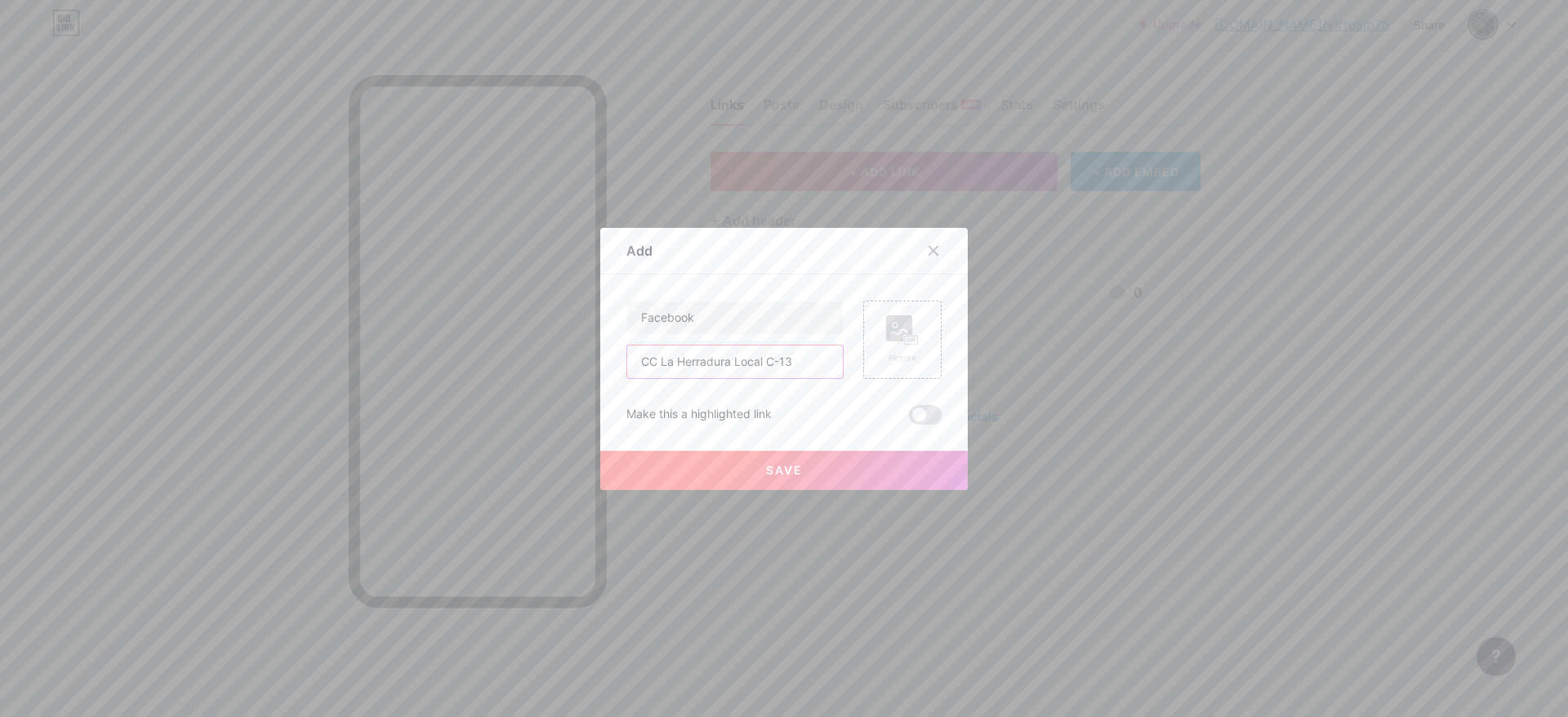
drag, startPoint x: 786, startPoint y: 368, endPoint x: 590, endPoint y: 354, distance: 196.5
click at [627, 354] on input "CC La Herradura Local C-13" at bounding box center [735, 362] width 216 height 33
paste input "[URL][DOMAIN_NAME]"
type input "[URL][DOMAIN_NAME]"
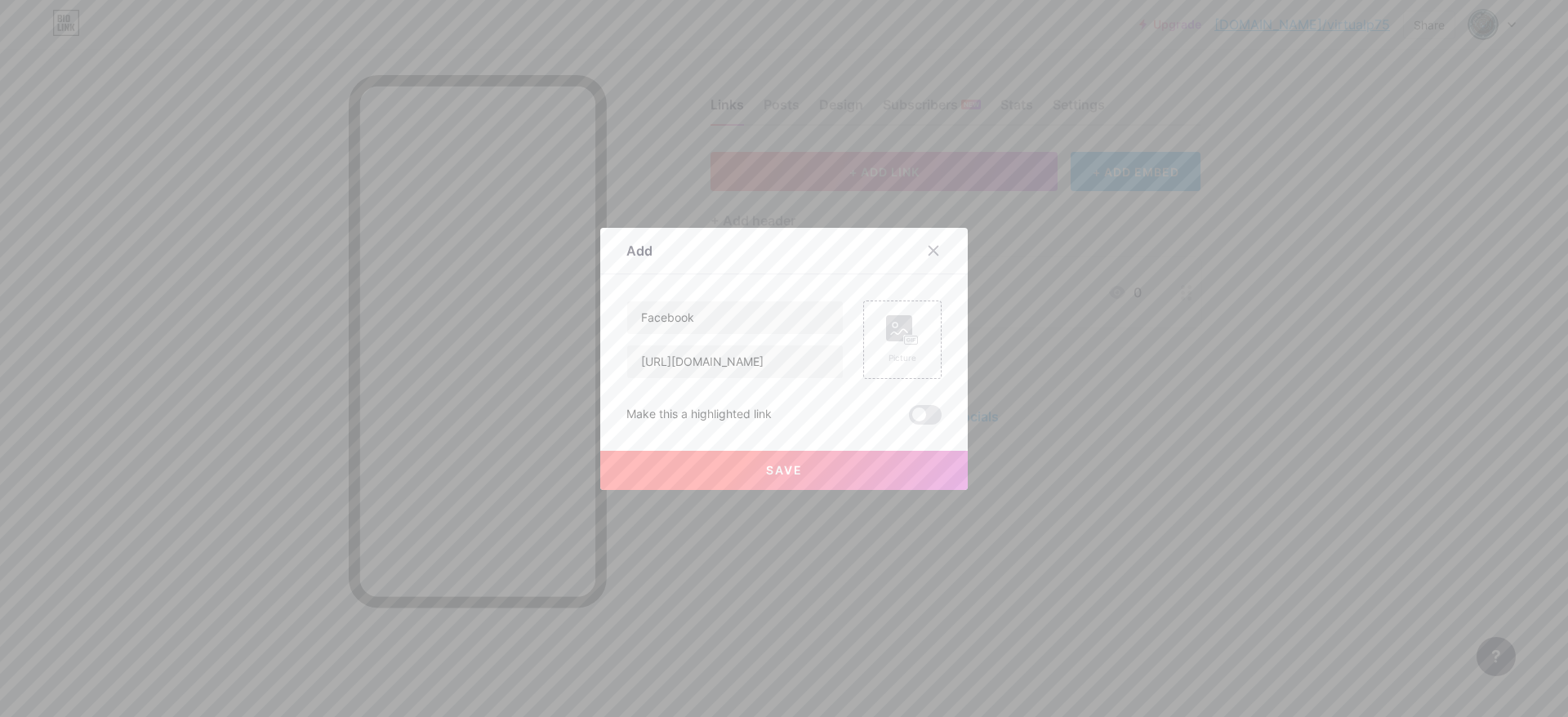
click at [845, 463] on button "Save" at bounding box center [784, 470] width 368 height 39
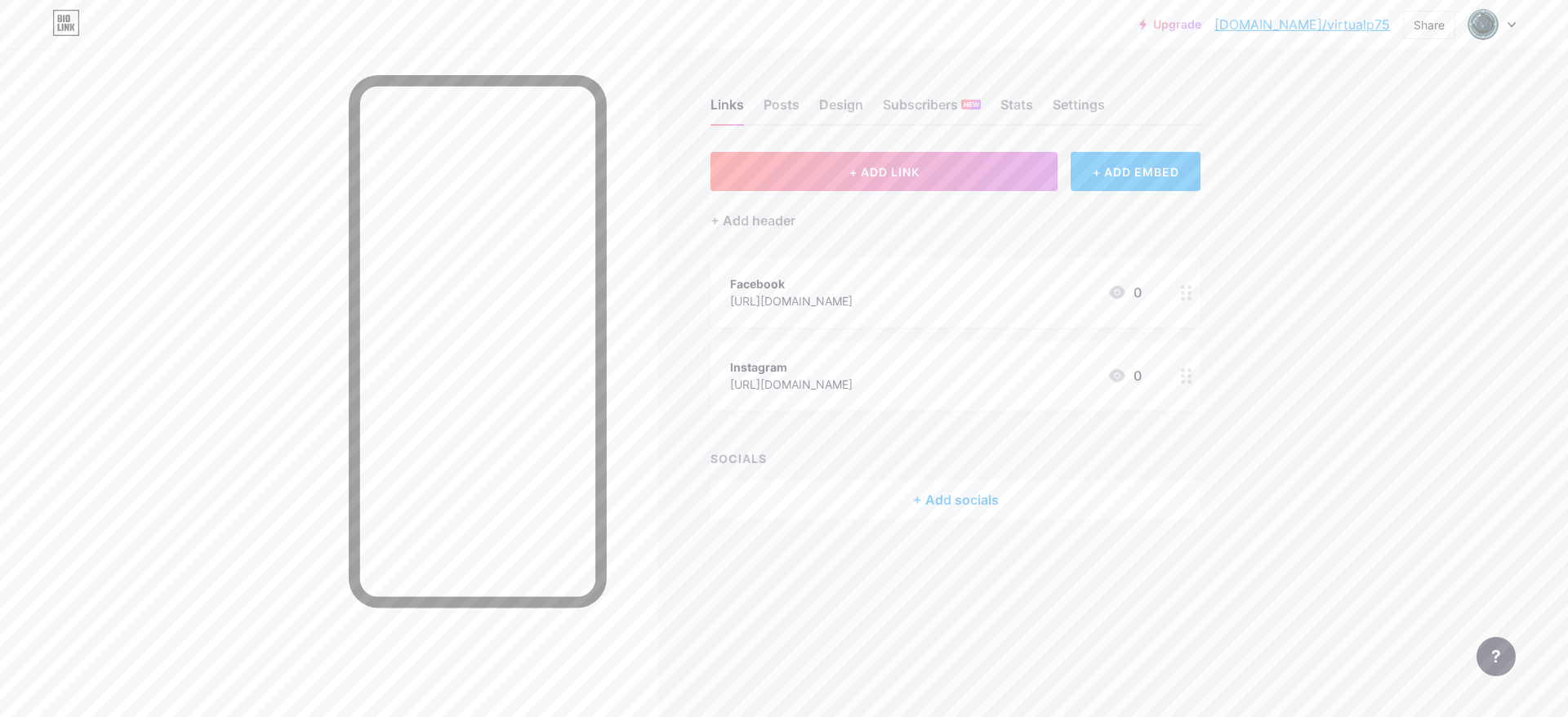
click at [828, 493] on div "+ Add socials" at bounding box center [956, 500] width 490 height 39
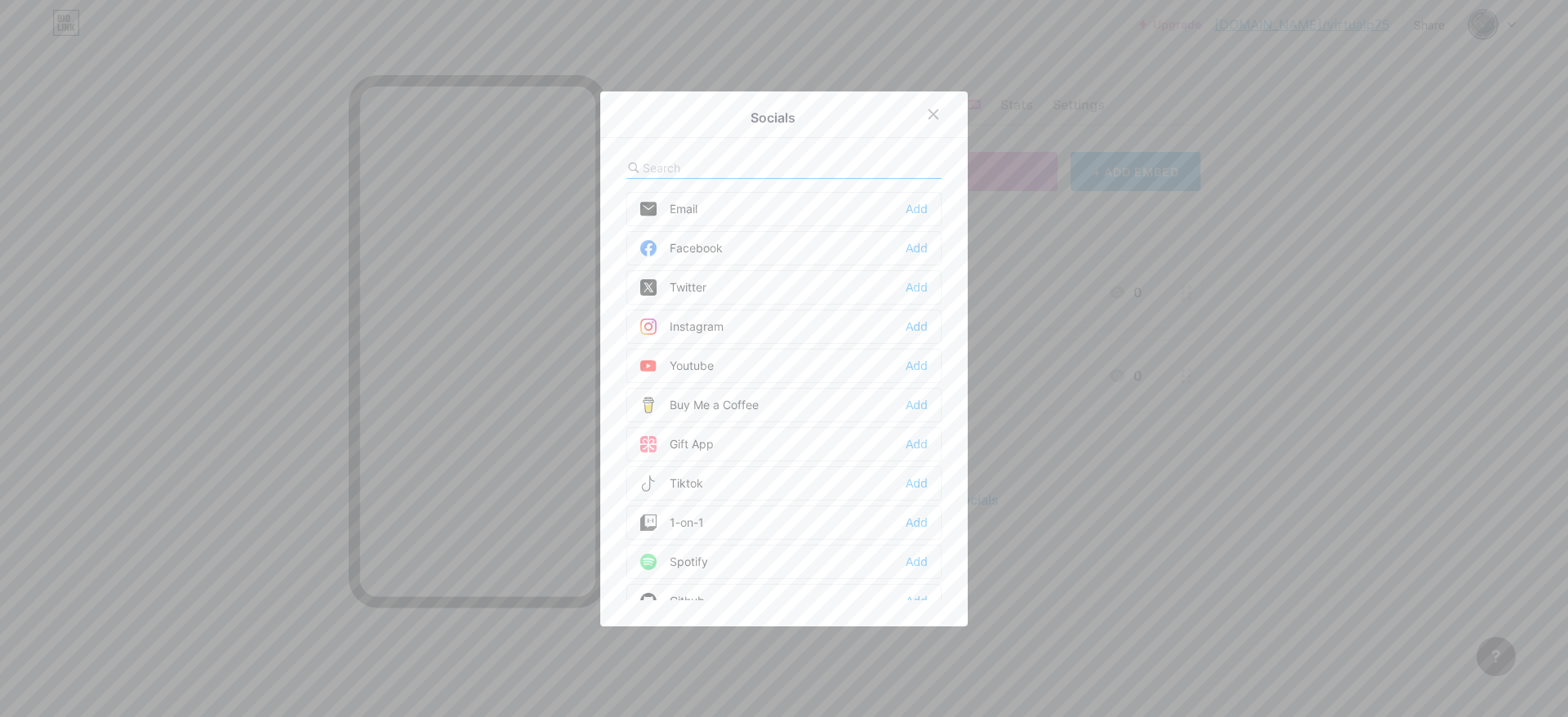
click at [784, 169] on input "text" at bounding box center [732, 168] width 180 height 17
type input "wha"
click at [851, 210] on div "Whatsapp Add" at bounding box center [783, 209] width 315 height 35
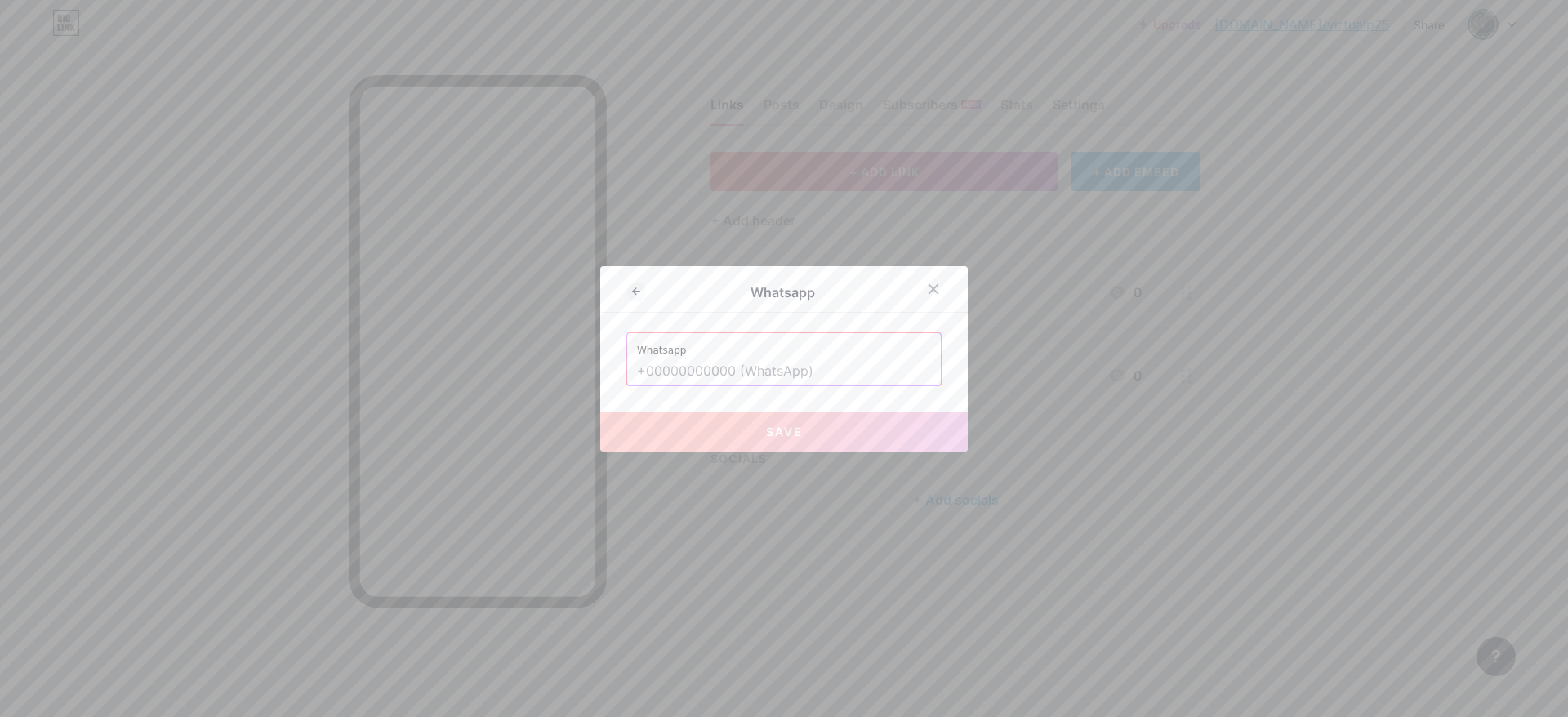
click at [819, 371] on input "text" at bounding box center [783, 372] width 294 height 28
click at [801, 379] on input "text" at bounding box center [783, 372] width 294 height 28
paste input "[URL][DOMAIN_NAME]"
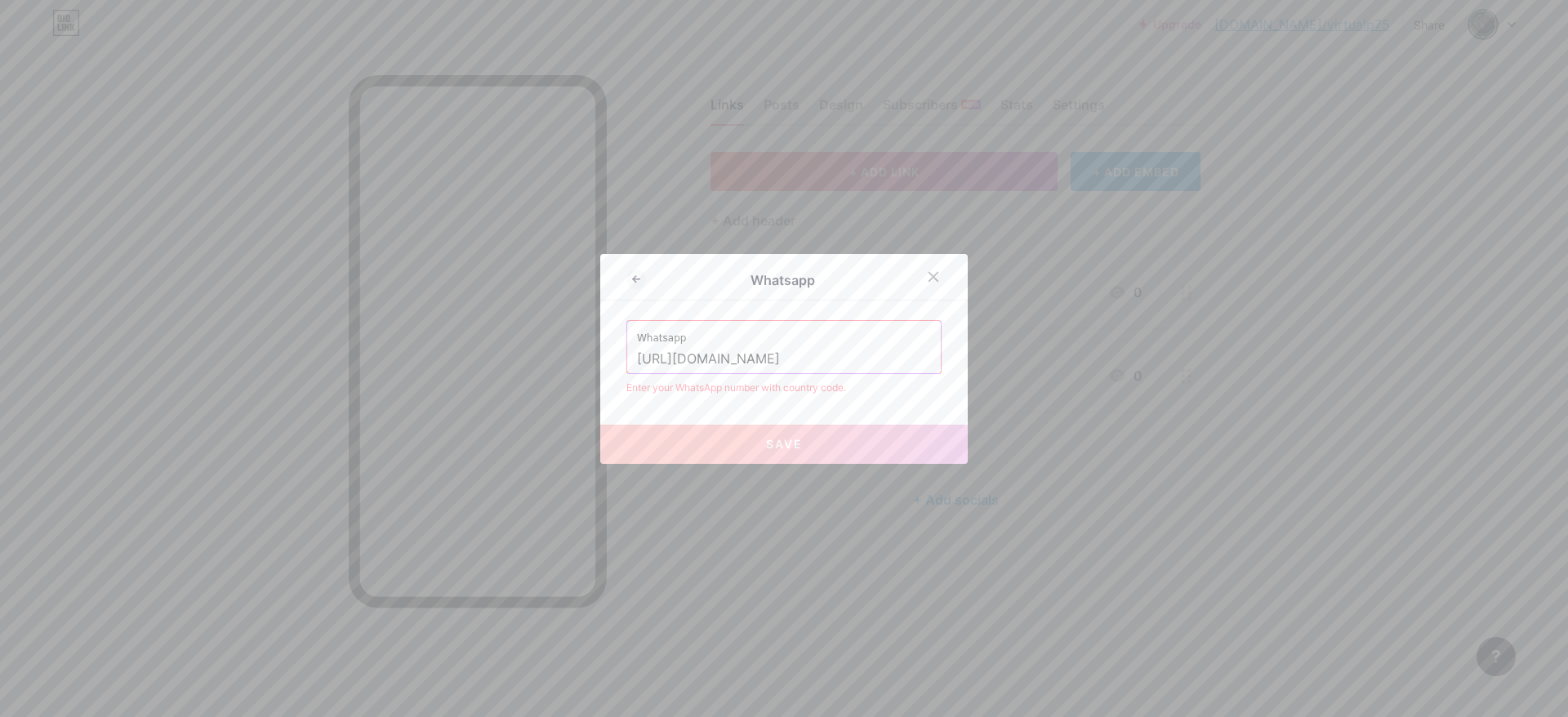
drag, startPoint x: 828, startPoint y: 363, endPoint x: 575, endPoint y: 362, distance: 253.0
click at [637, 362] on input "[URL][DOMAIN_NAME]" at bounding box center [783, 359] width 294 height 28
click at [684, 361] on input "[URL][DOMAIN_NAME]" at bounding box center [783, 359] width 294 height 28
drag, startPoint x: 675, startPoint y: 362, endPoint x: 559, endPoint y: 363, distance: 116.0
click at [637, 363] on input "[URL][DOMAIN_NAME]" at bounding box center [783, 359] width 294 height 28
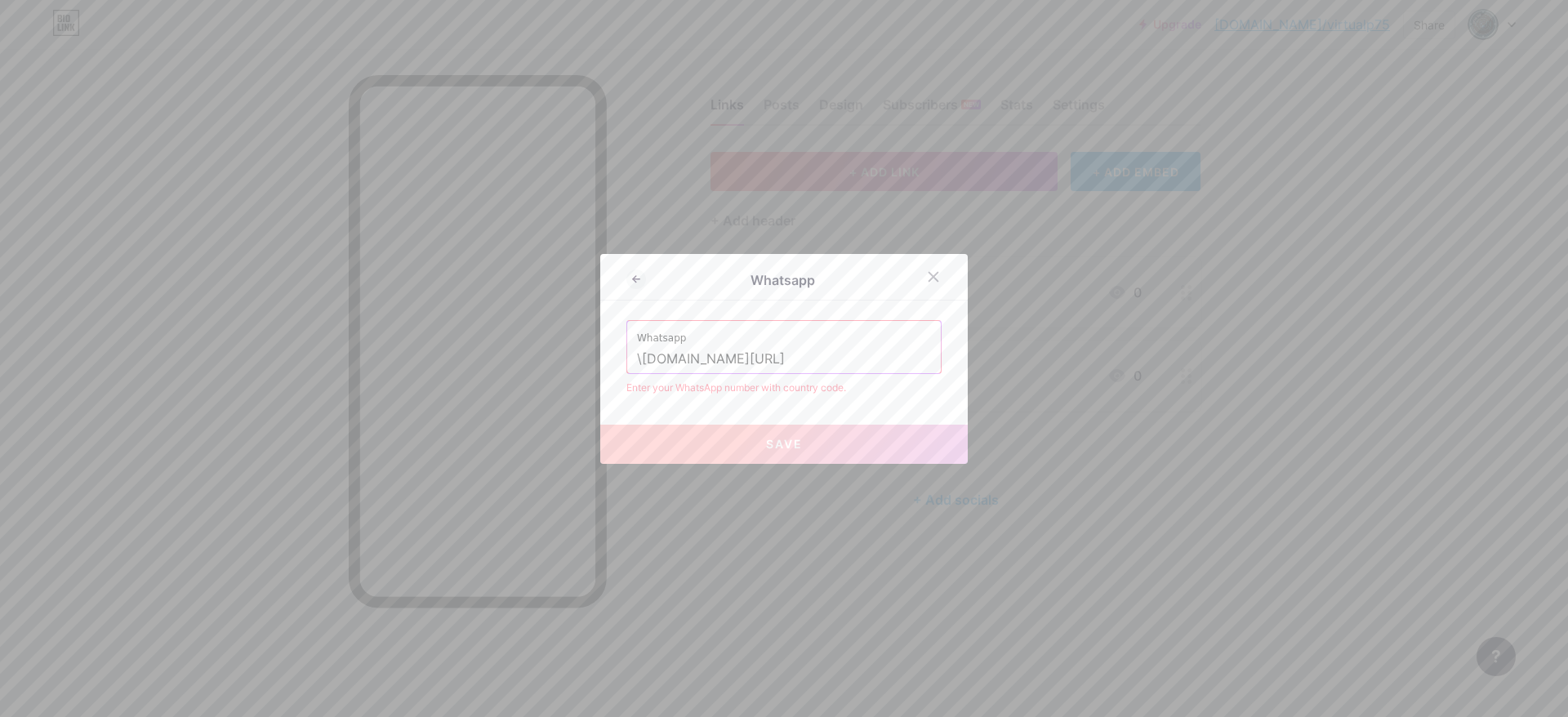
type input "[DOMAIN_NAME][URL]"
drag, startPoint x: 780, startPoint y: 359, endPoint x: 531, endPoint y: 356, distance: 249.0
click at [637, 356] on input "[DOMAIN_NAME][URL]" at bounding box center [783, 359] width 294 height 28
paste input "[URL][DOMAIN_NAME]"
drag, startPoint x: 724, startPoint y: 360, endPoint x: 562, endPoint y: 352, distance: 162.2
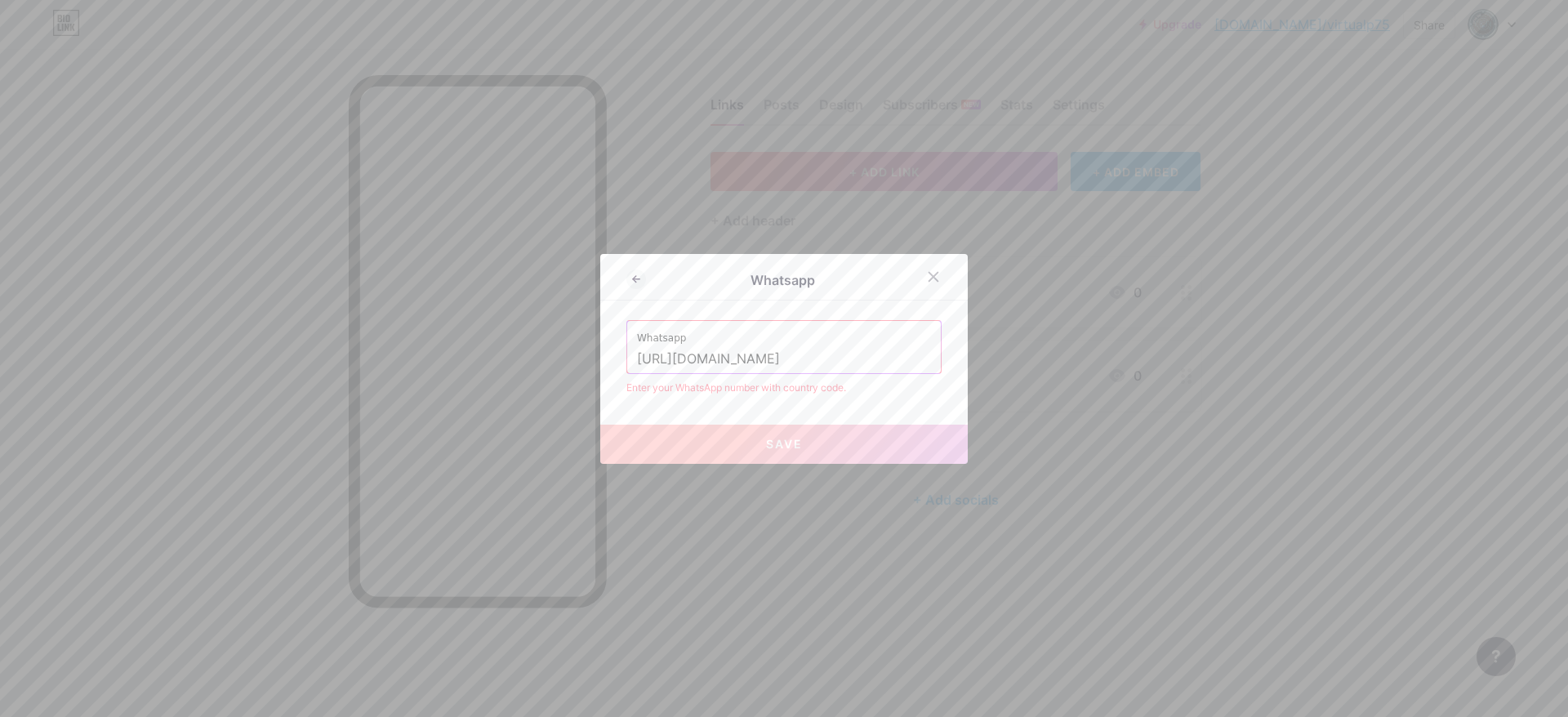
click at [637, 352] on input "[URL][DOMAIN_NAME]" at bounding box center [783, 359] width 294 height 28
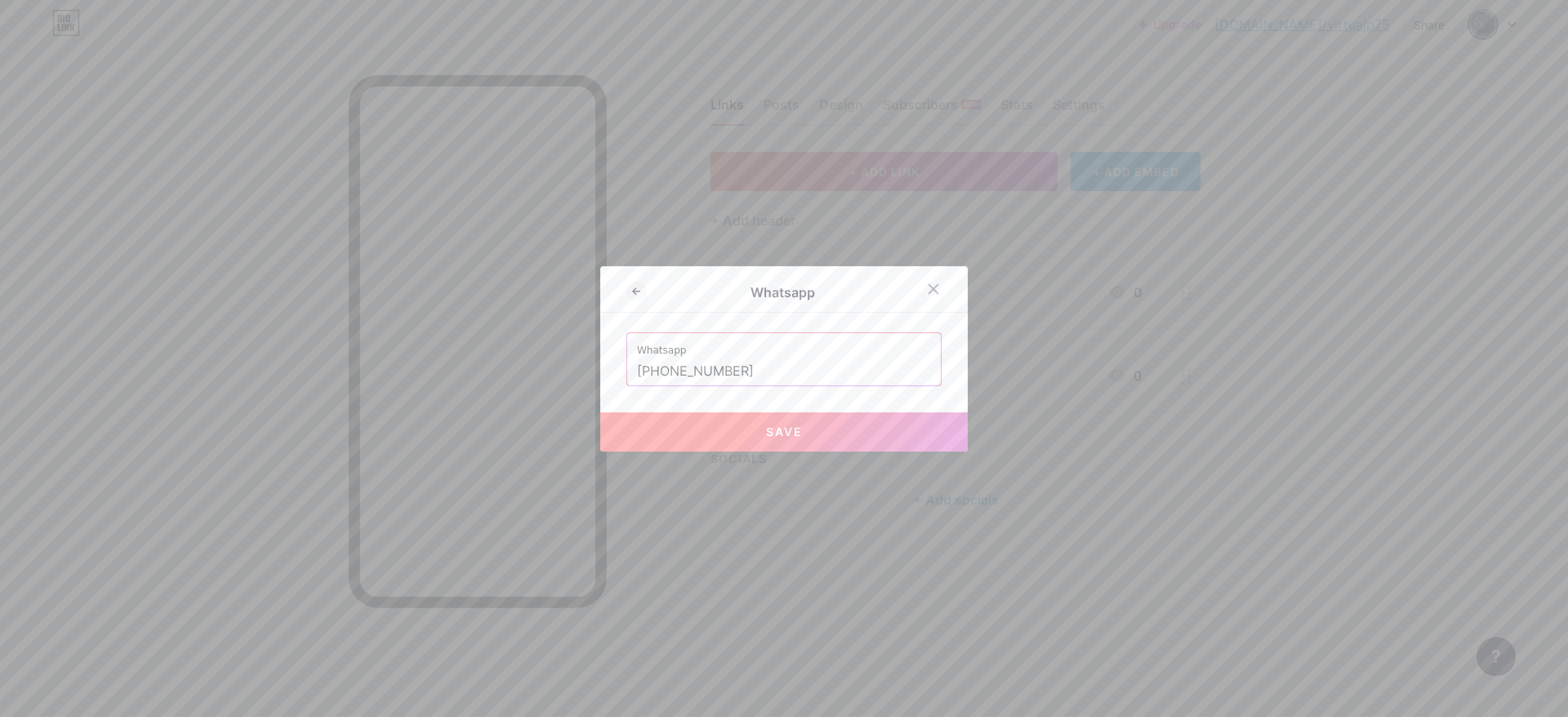
click at [782, 429] on span "Save" at bounding box center [784, 431] width 37 height 14
type input "[URL][DOMAIN_NAME][PHONE_NUMBER]"
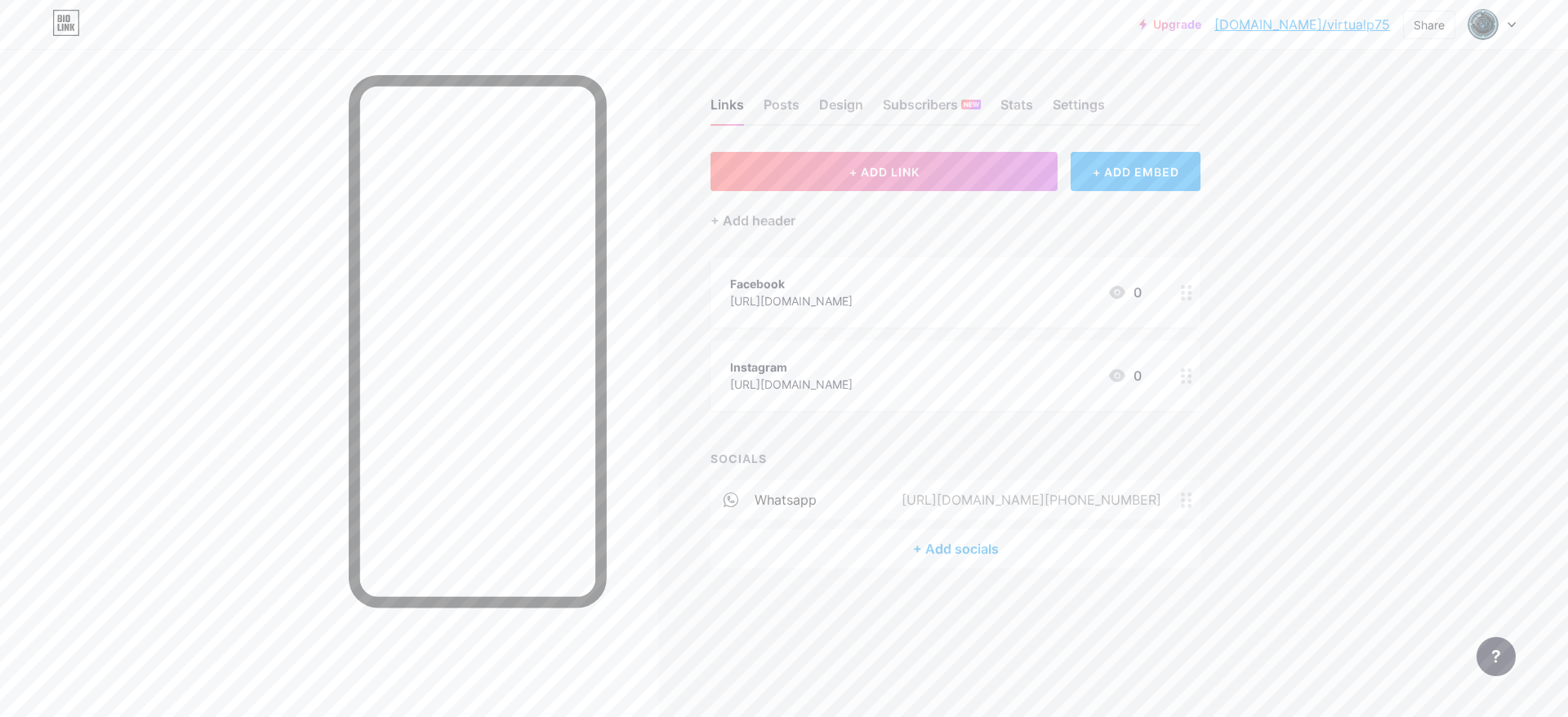
click at [947, 540] on div "+ Add socials" at bounding box center [956, 548] width 490 height 39
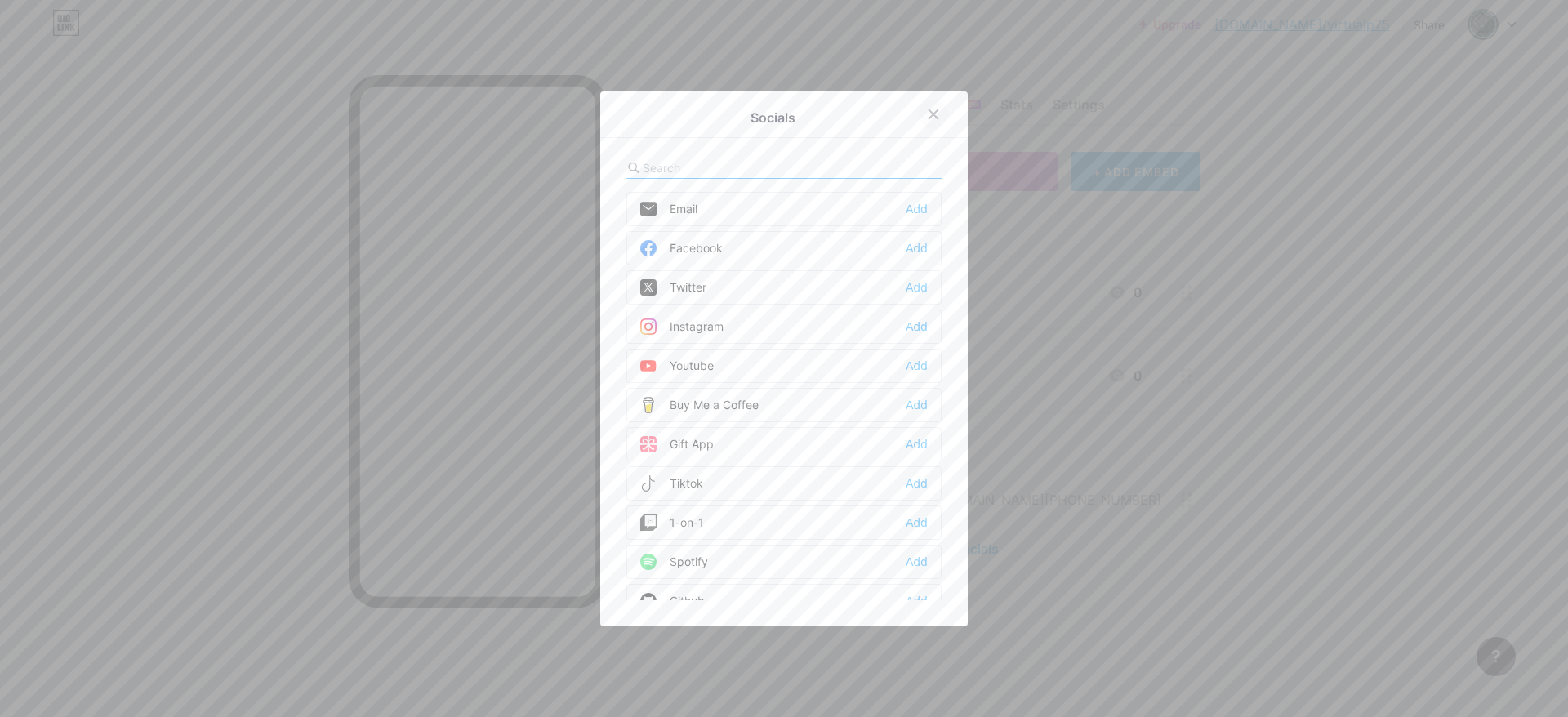
click at [930, 115] on icon at bounding box center [934, 113] width 9 height 9
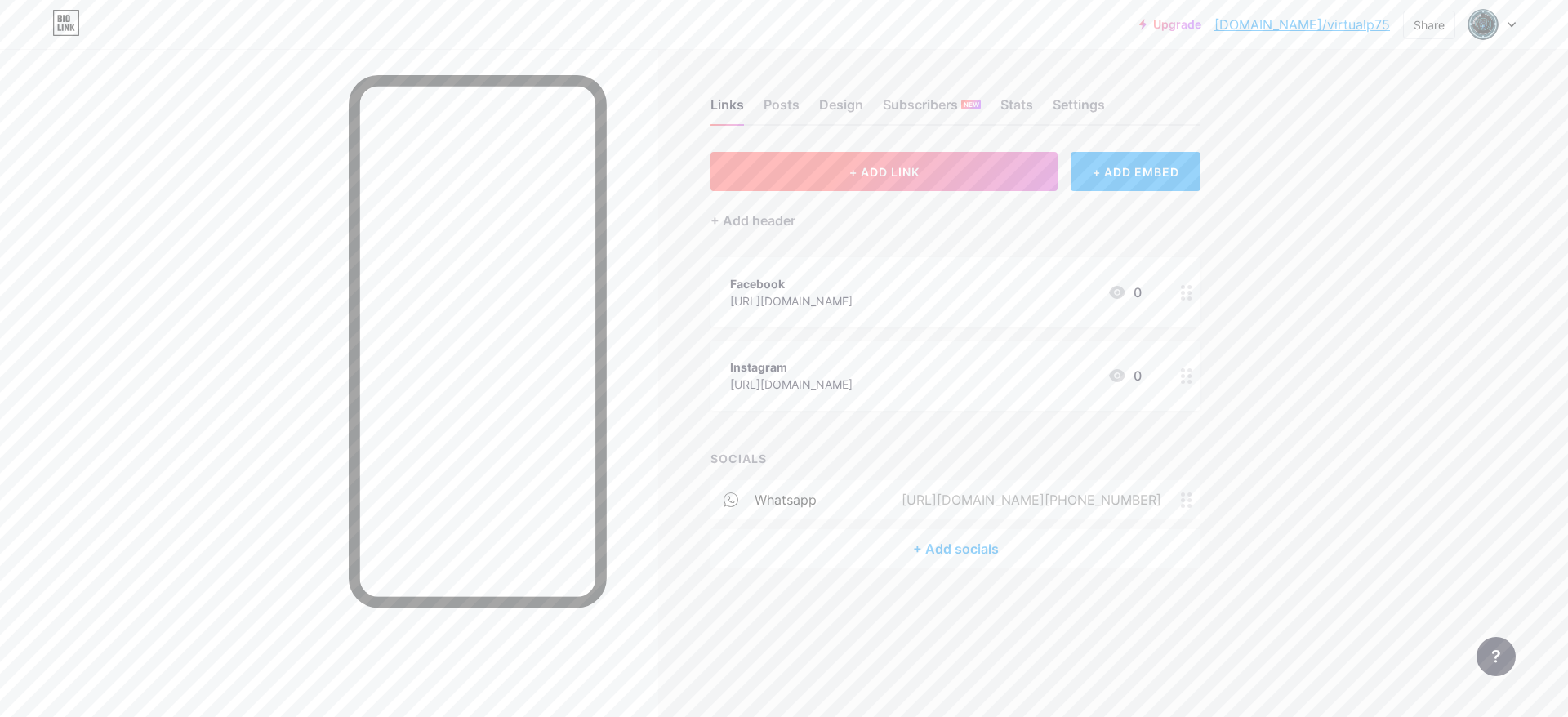
click at [958, 181] on button "+ ADD LINK" at bounding box center [884, 172] width 347 height 39
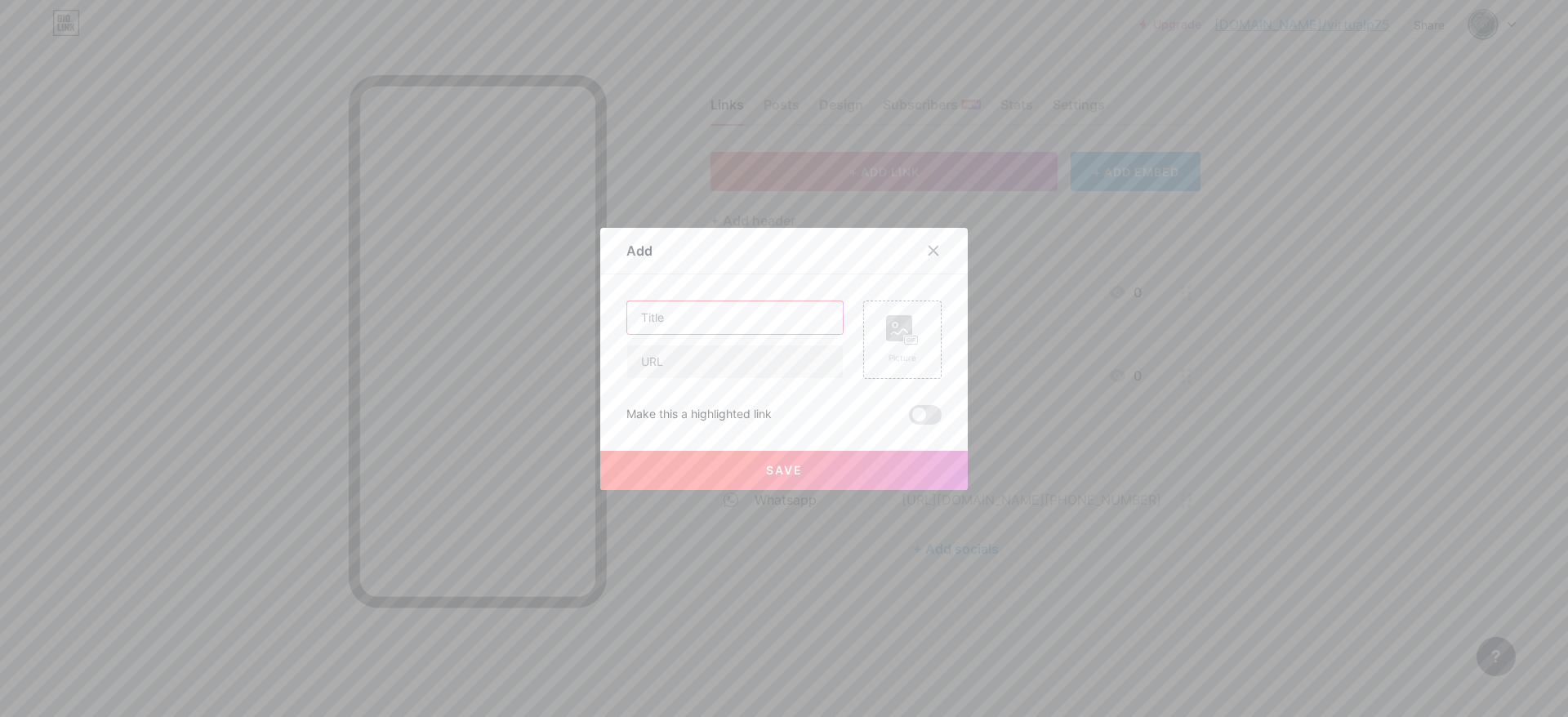
click at [754, 310] on input "text" at bounding box center [735, 317] width 216 height 33
type input "WhatsApp"
click at [743, 371] on input "text" at bounding box center [735, 362] width 216 height 33
paste input "[URL][DOMAIN_NAME]"
type input "[URL][DOMAIN_NAME]"
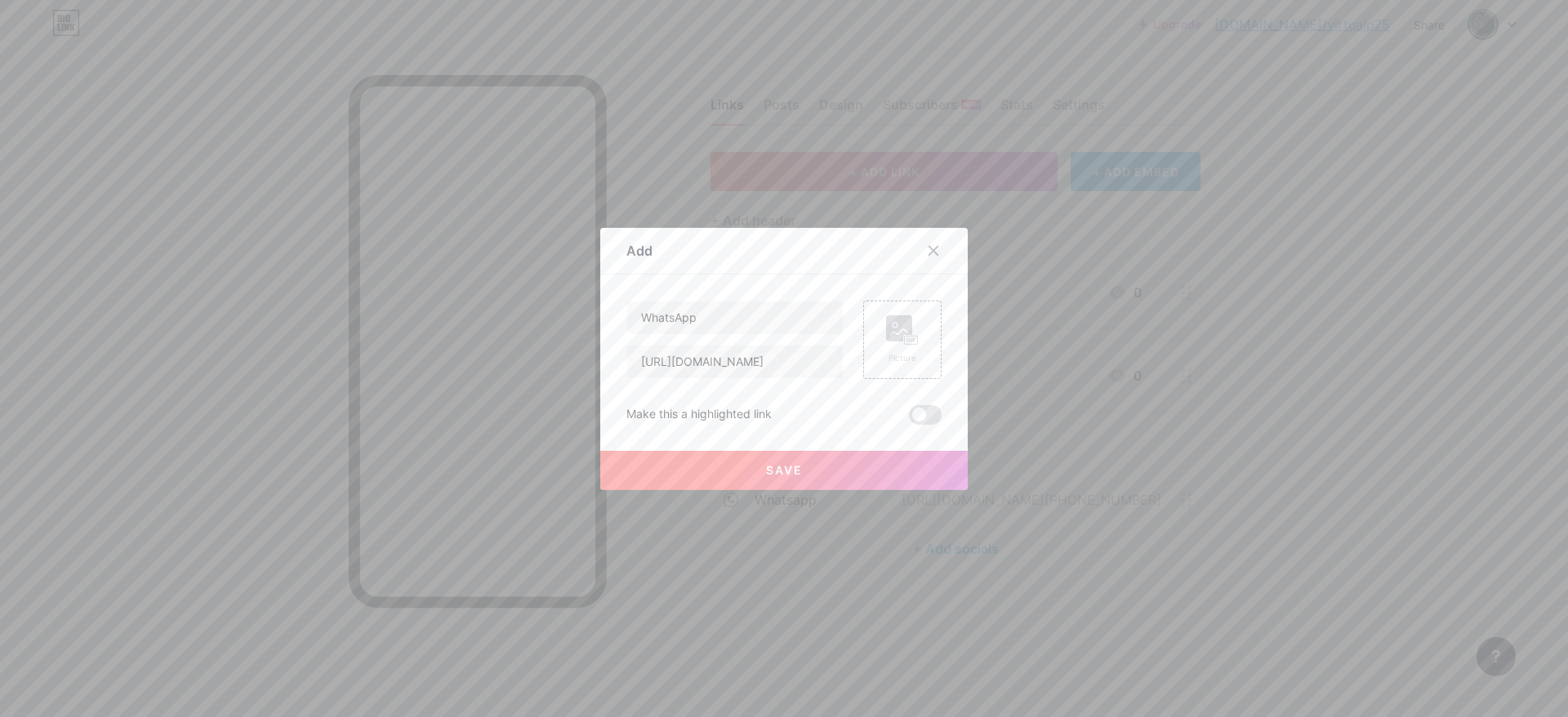
click at [847, 474] on button "Save" at bounding box center [784, 470] width 368 height 39
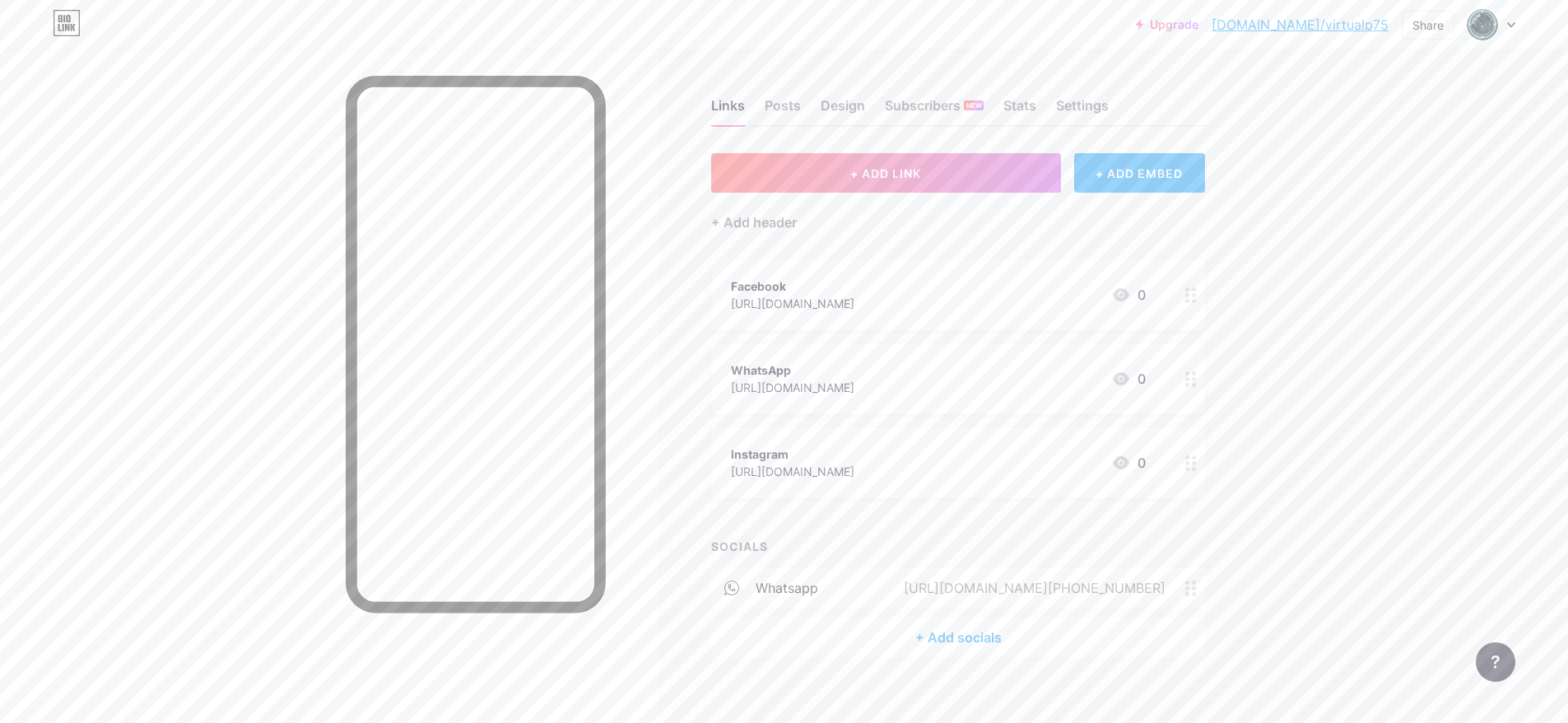
drag, startPoint x: 1002, startPoint y: 362, endPoint x: 1007, endPoint y: 285, distance: 77.2
click at [1007, 285] on span "Facebook [URL][DOMAIN_NAME] 0 WhatsApp [URL][DOMAIN_NAME] 0 Instagram [URL][DOM…" at bounding box center [959, 379] width 494 height 239
click at [994, 632] on div "+ Add socials" at bounding box center [959, 638] width 494 height 40
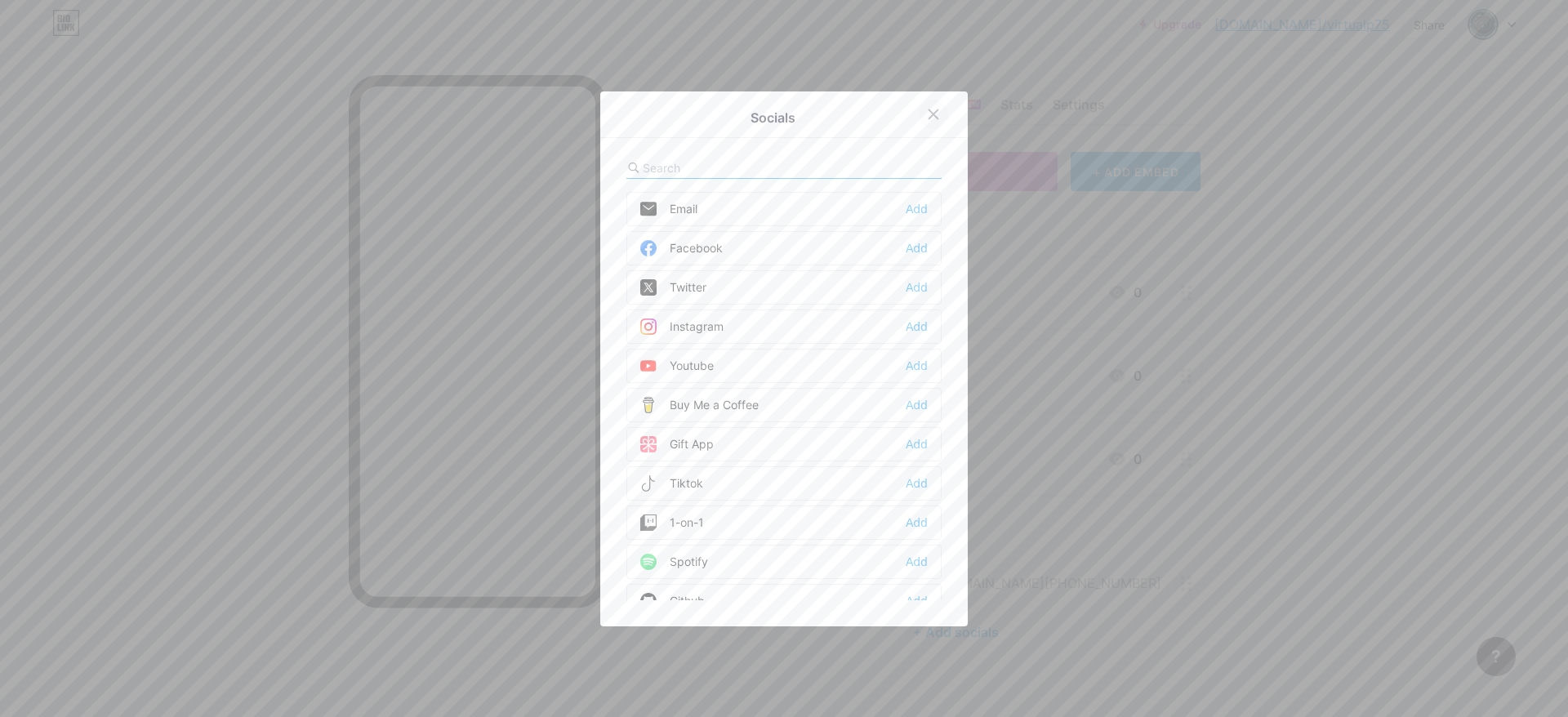
click at [927, 119] on icon at bounding box center [934, 114] width 13 height 13
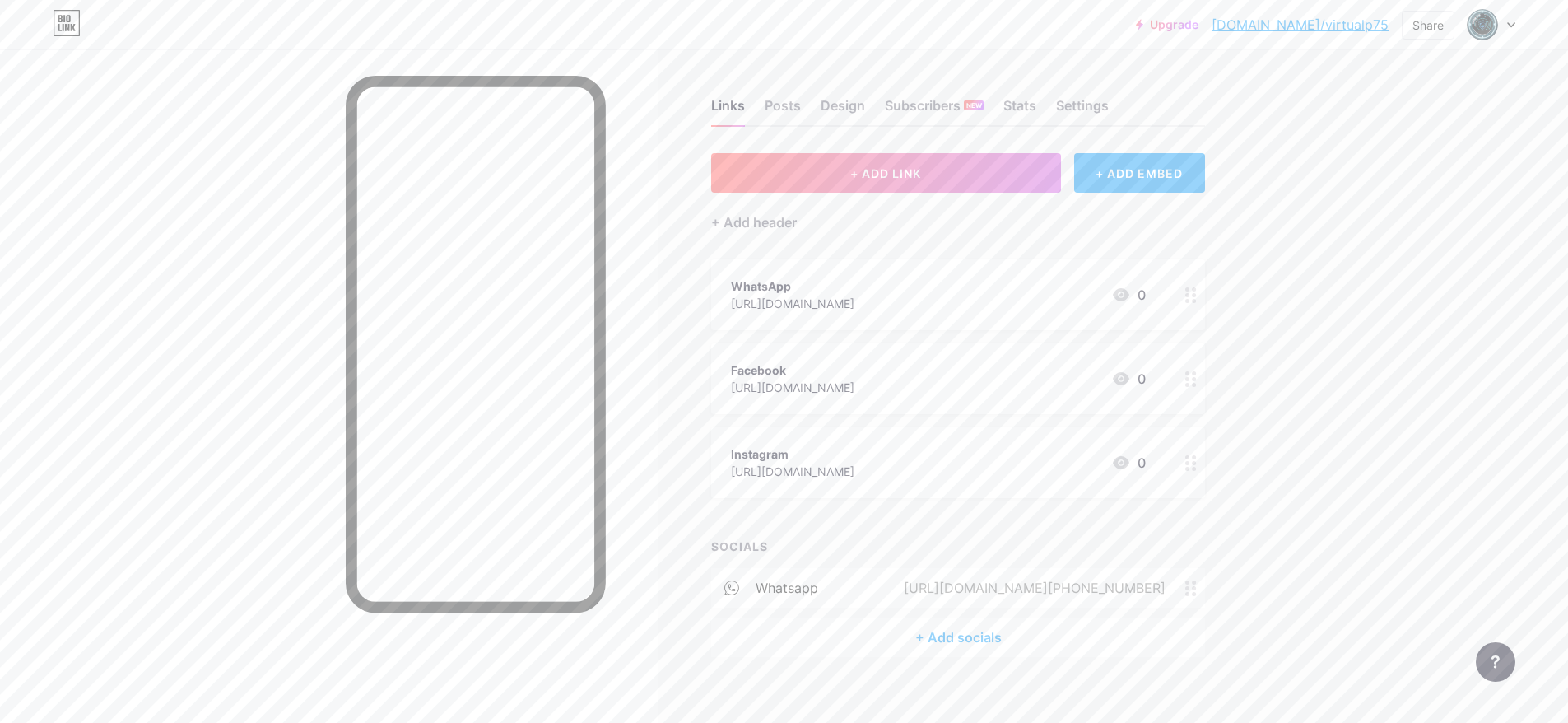
click at [854, 365] on div "Facebook" at bounding box center [793, 370] width 124 height 17
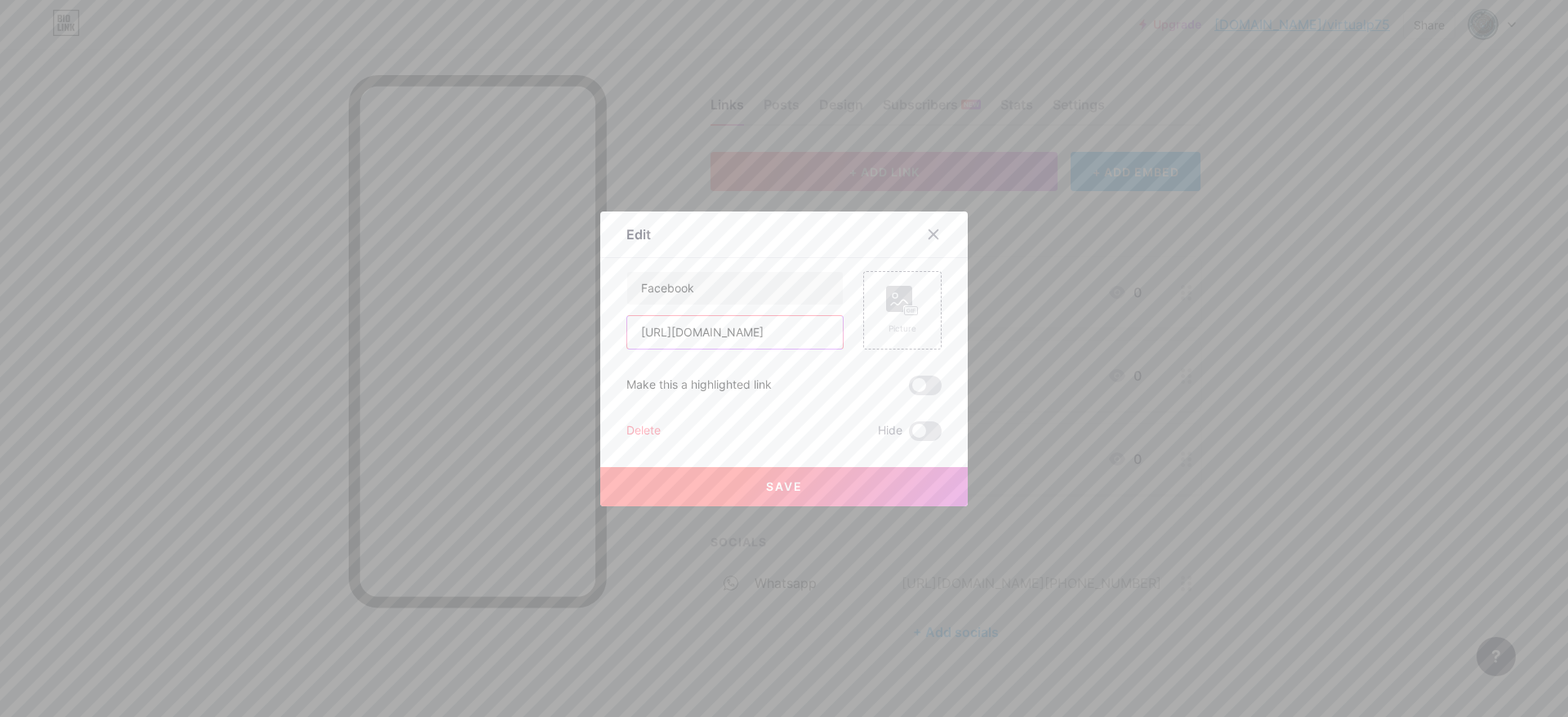
drag, startPoint x: 632, startPoint y: 332, endPoint x: 849, endPoint y: 340, distance: 217.1
click at [844, 340] on div "[URL][DOMAIN_NAME]" at bounding box center [735, 332] width 217 height 35
click at [812, 492] on button "Save" at bounding box center [784, 487] width 368 height 39
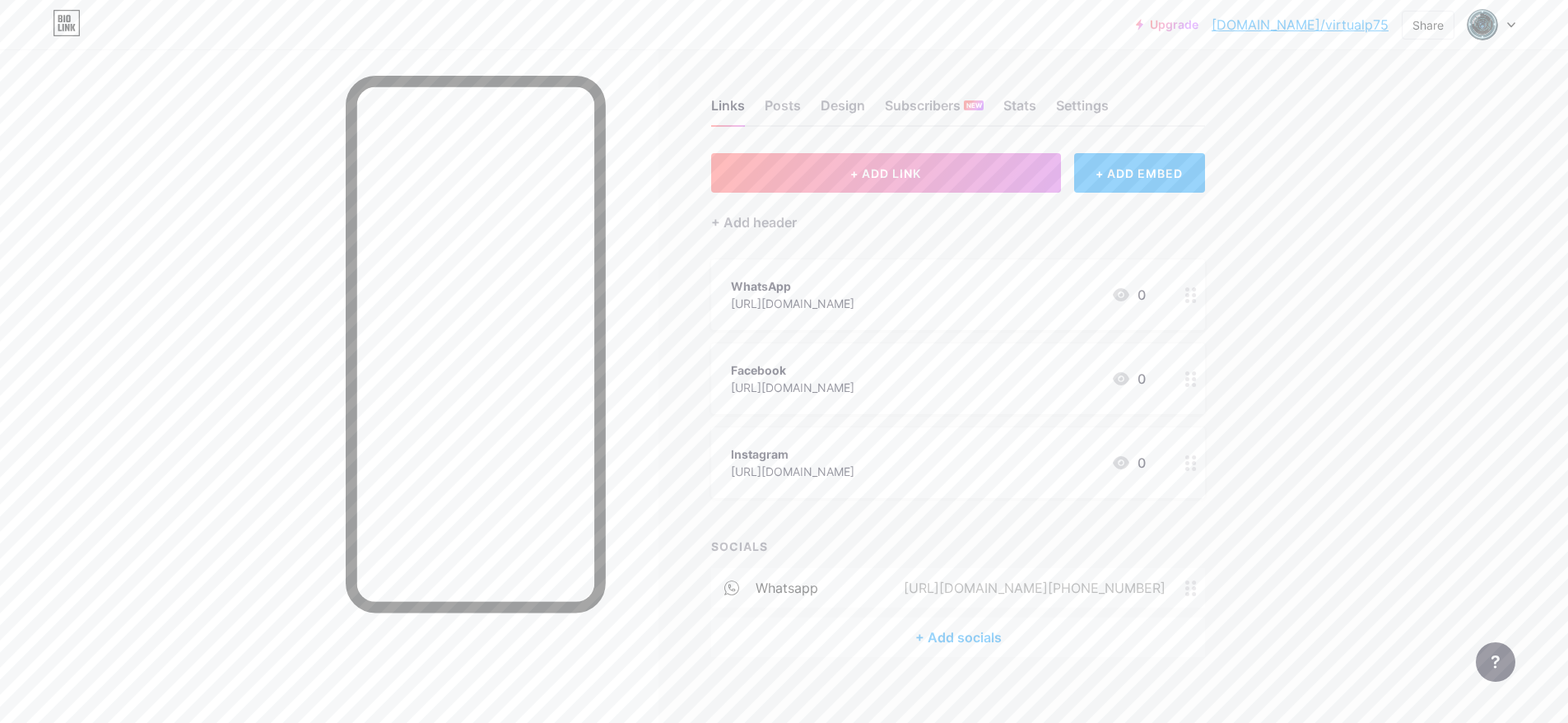
click at [962, 639] on div "+ Add socials" at bounding box center [959, 638] width 494 height 40
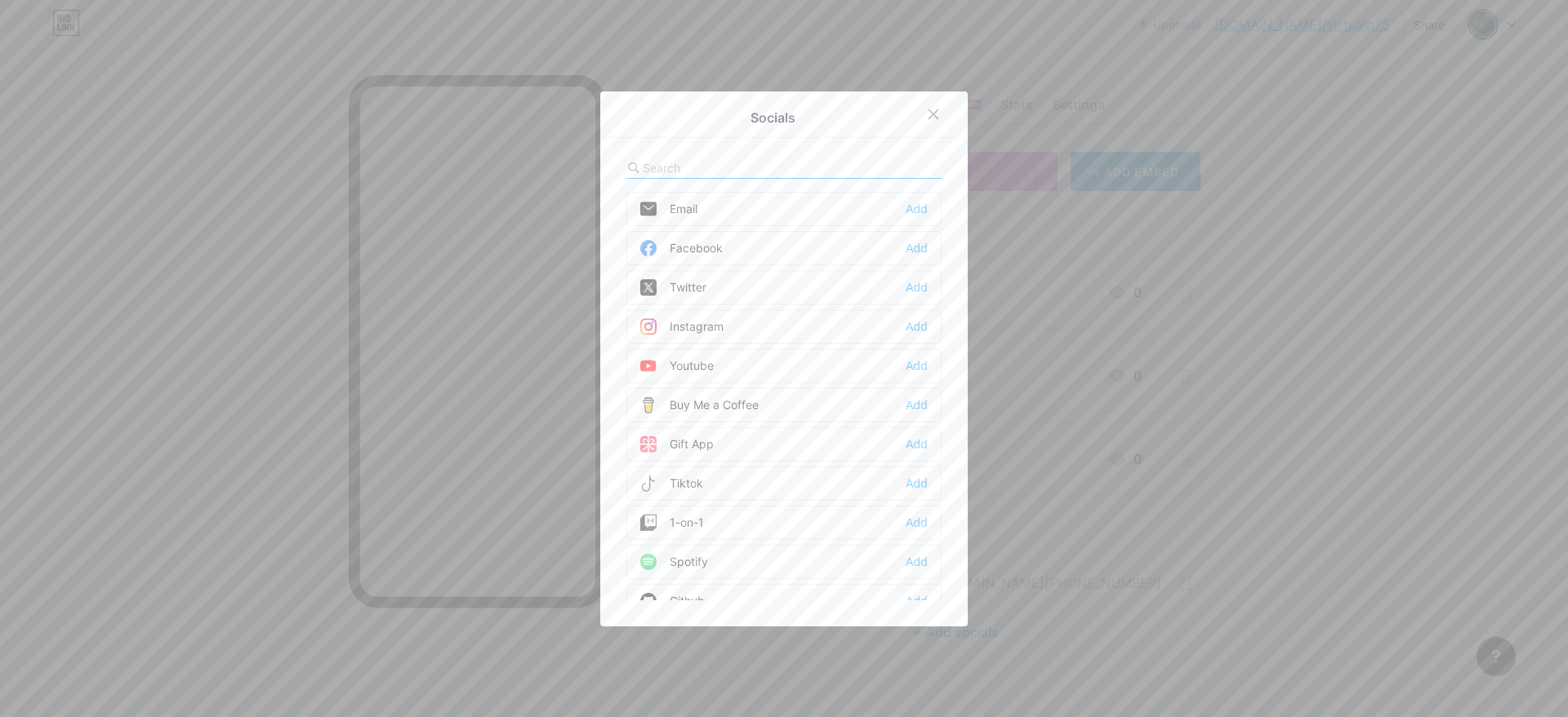
click at [777, 251] on div "Facebook Add" at bounding box center [783, 248] width 315 height 35
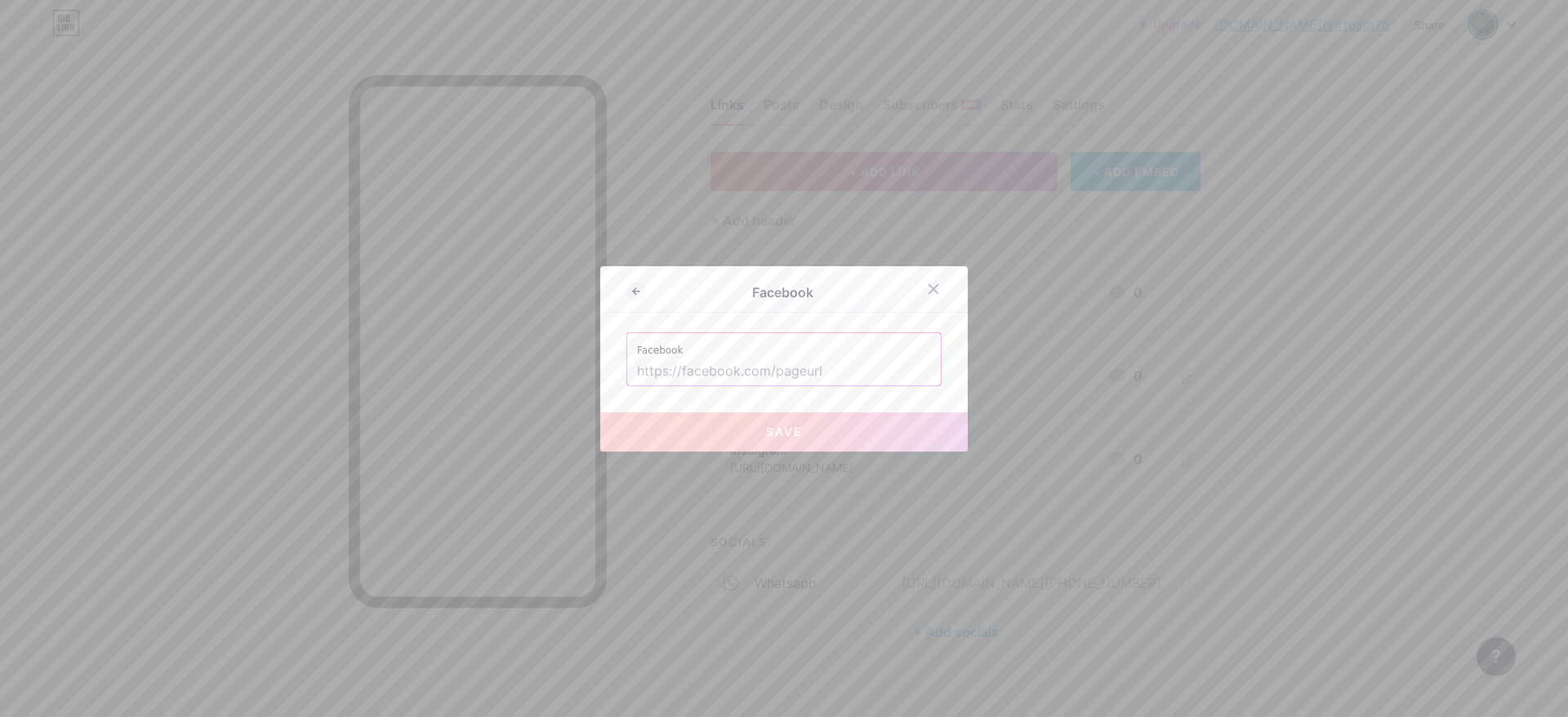
click at [687, 374] on input "text" at bounding box center [783, 372] width 294 height 28
paste input "[URL][DOMAIN_NAME]"
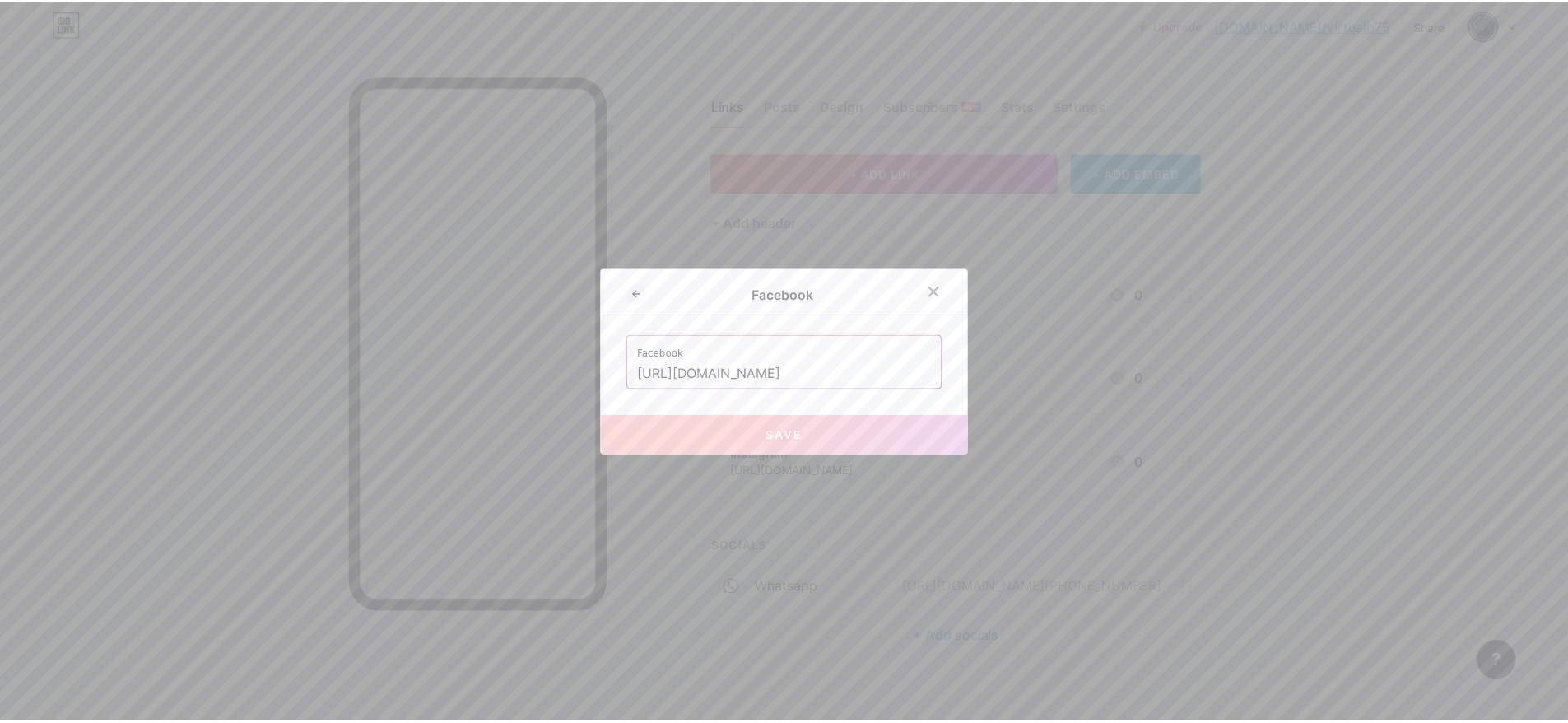
scroll to position [0, 78]
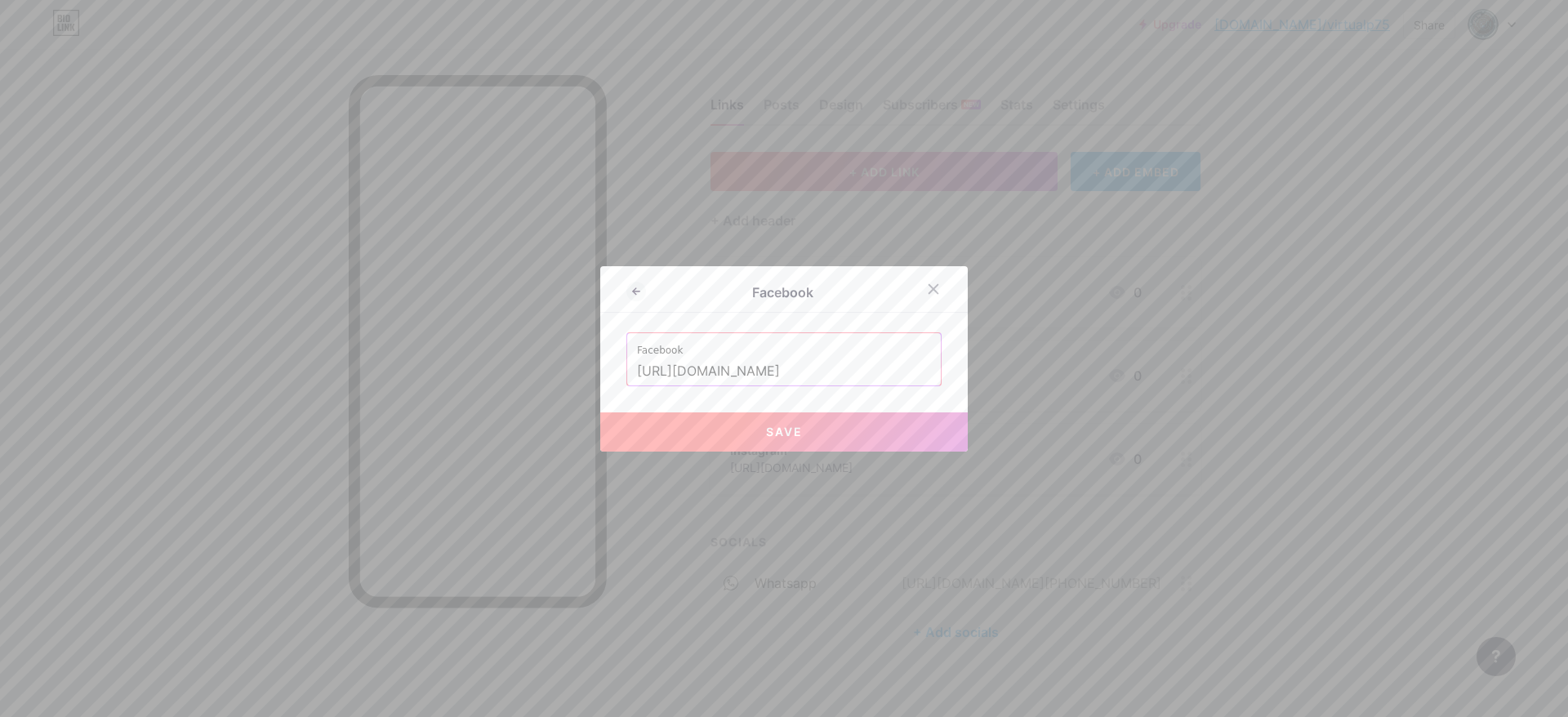
type input "[URL][DOMAIN_NAME]"
click at [803, 434] on button "Save" at bounding box center [784, 432] width 368 height 39
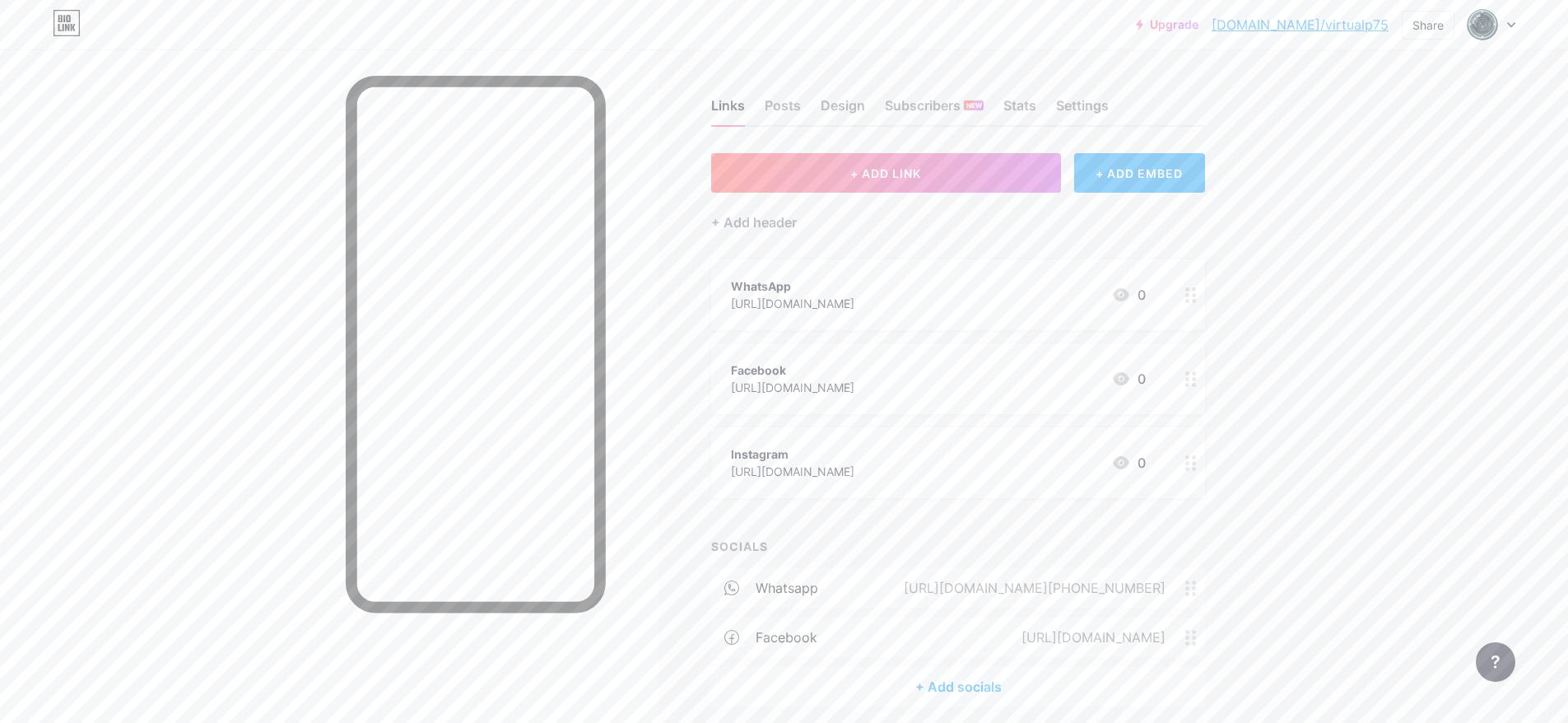
click at [944, 693] on div "+ Add socials" at bounding box center [959, 687] width 494 height 40
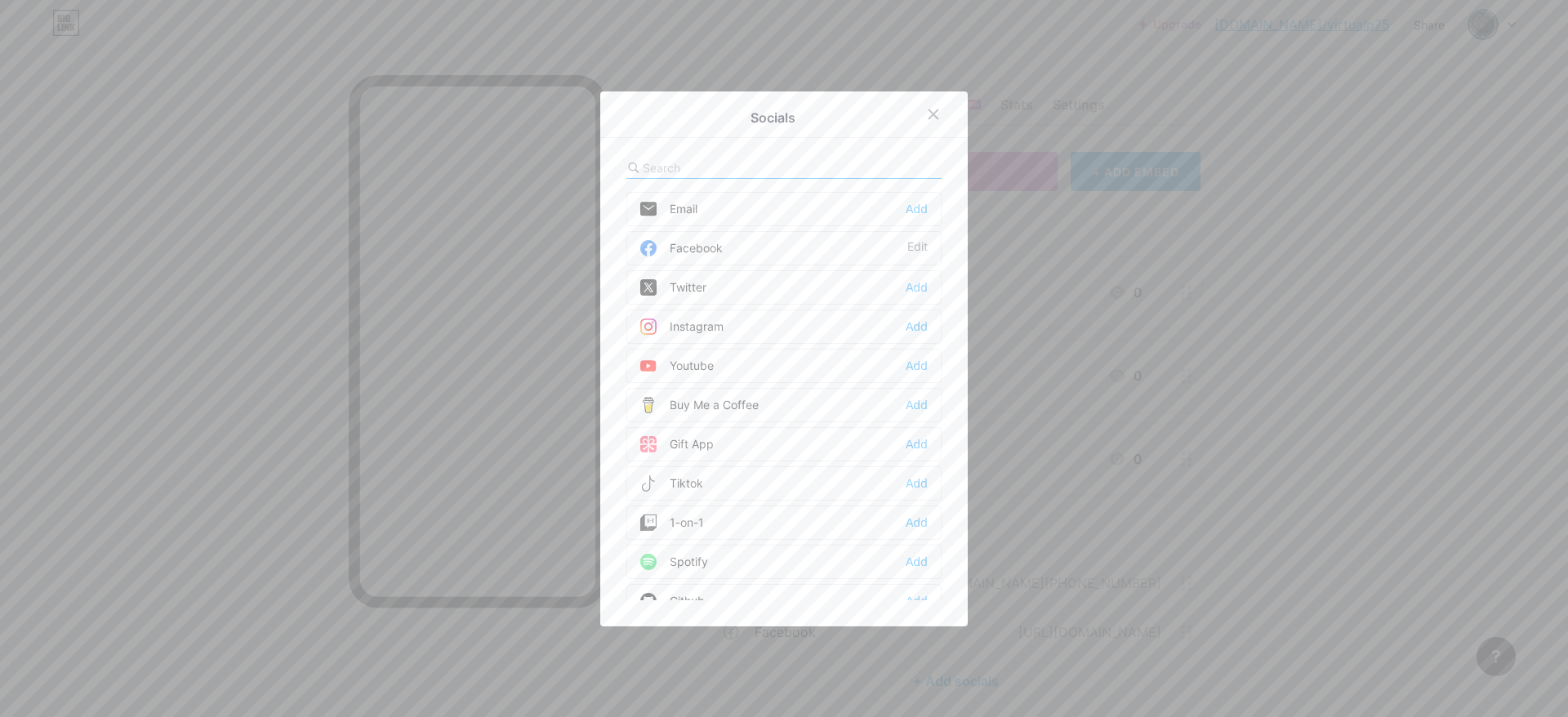
click at [821, 323] on div "Instagram Add" at bounding box center [783, 326] width 315 height 35
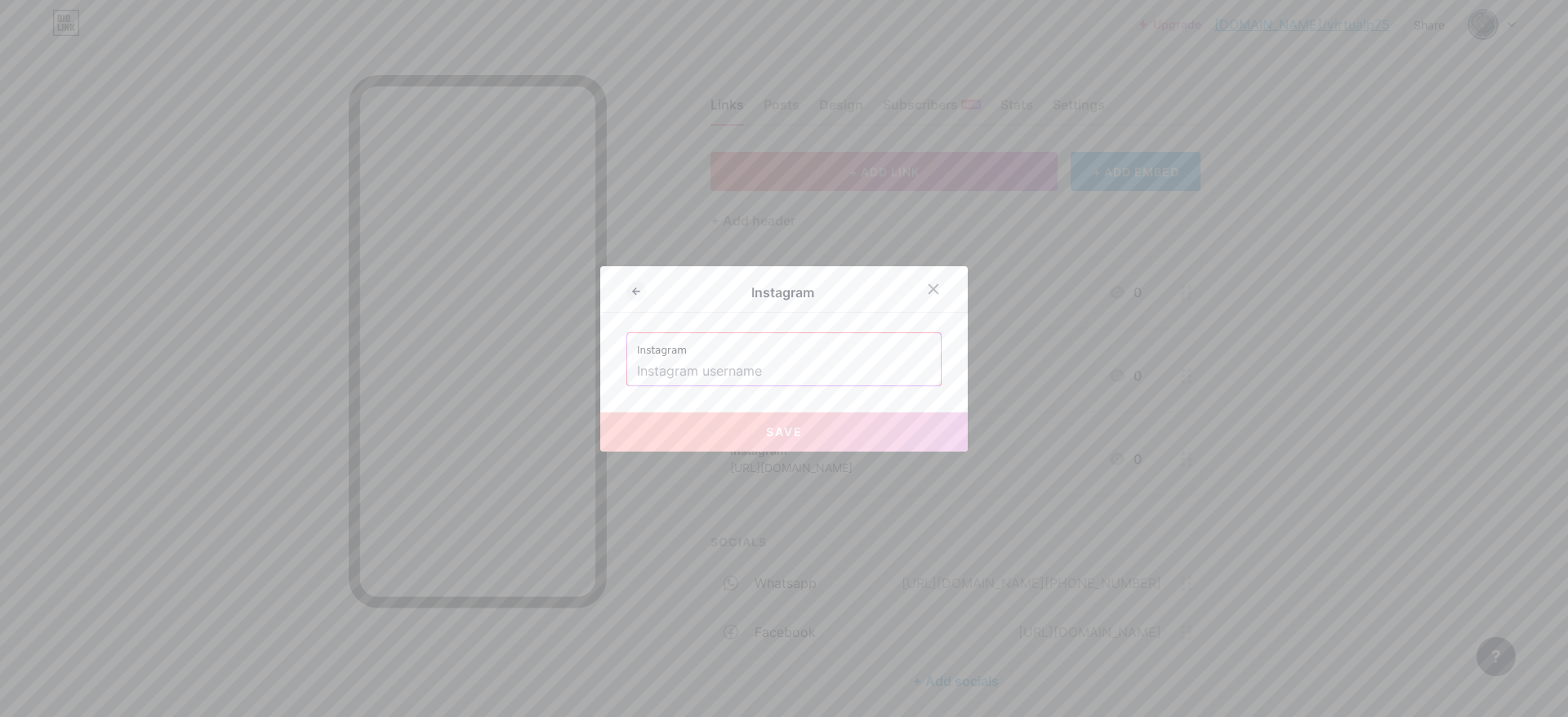
click at [759, 369] on input "text" at bounding box center [783, 372] width 294 height 28
paste input "[URL][DOMAIN_NAME]"
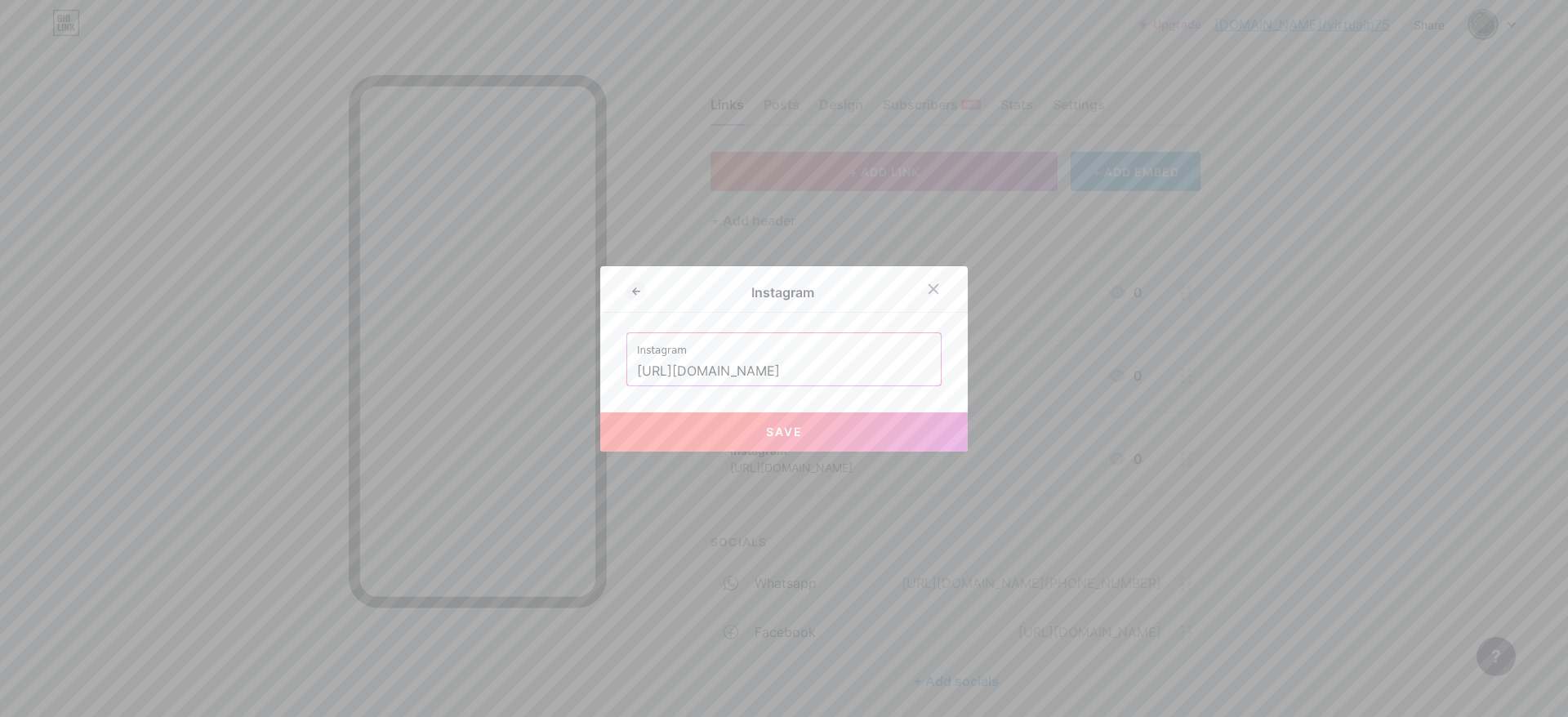
click at [786, 423] on button "Save" at bounding box center [784, 432] width 368 height 39
type input "[URL][DOMAIN_NAME][DOMAIN_NAME]"
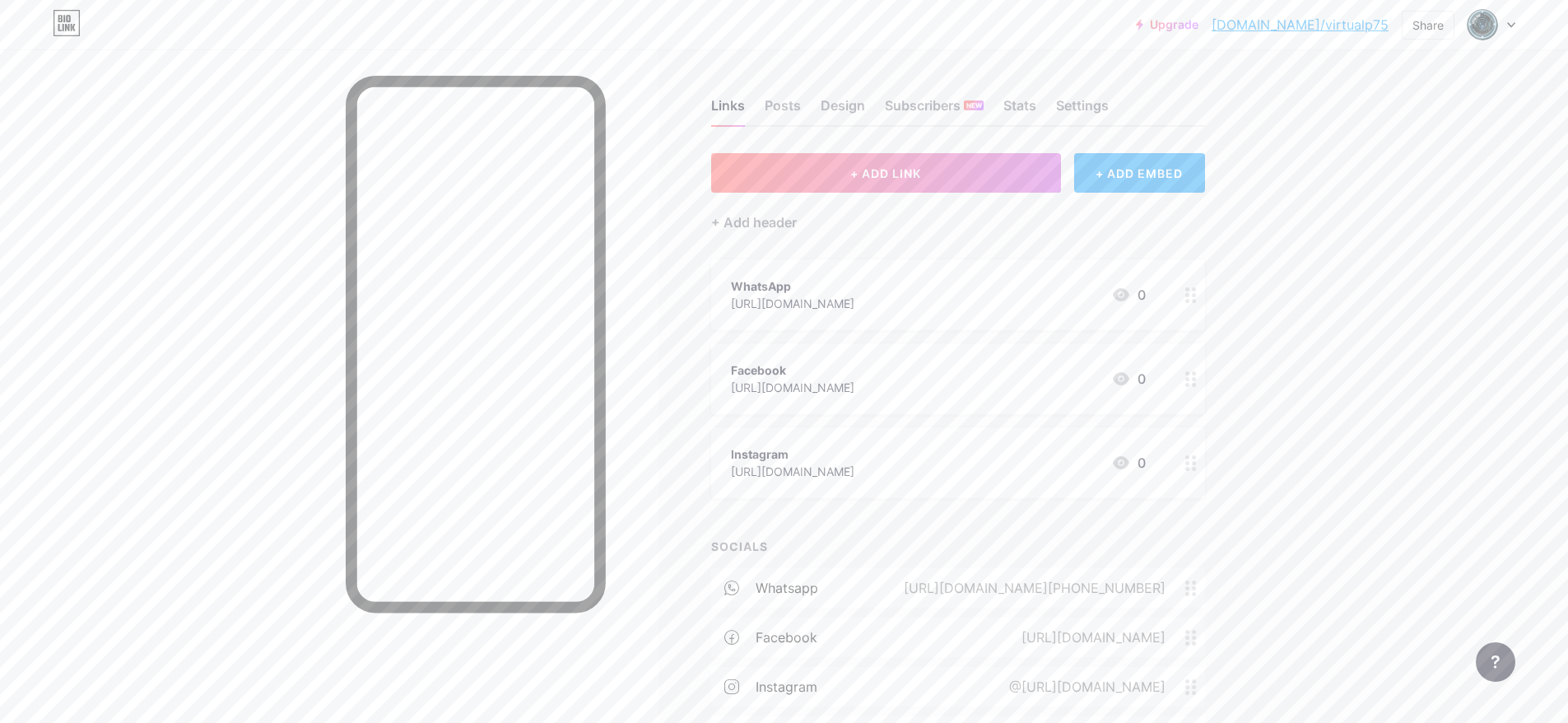
click at [939, 291] on div "WhatsApp [URL][DOMAIN_NAME] 0" at bounding box center [939, 295] width 415 height 38
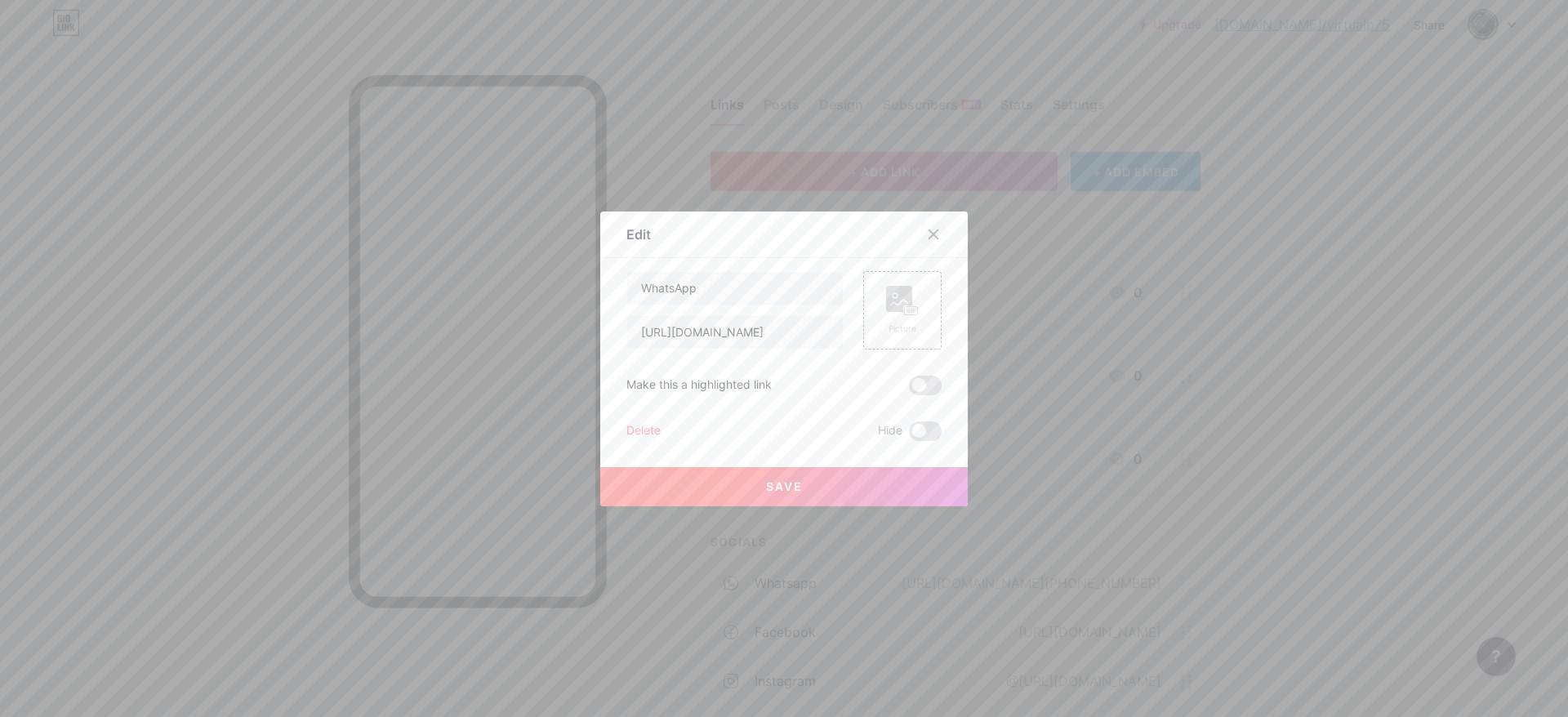
click at [930, 235] on icon at bounding box center [934, 234] width 9 height 9
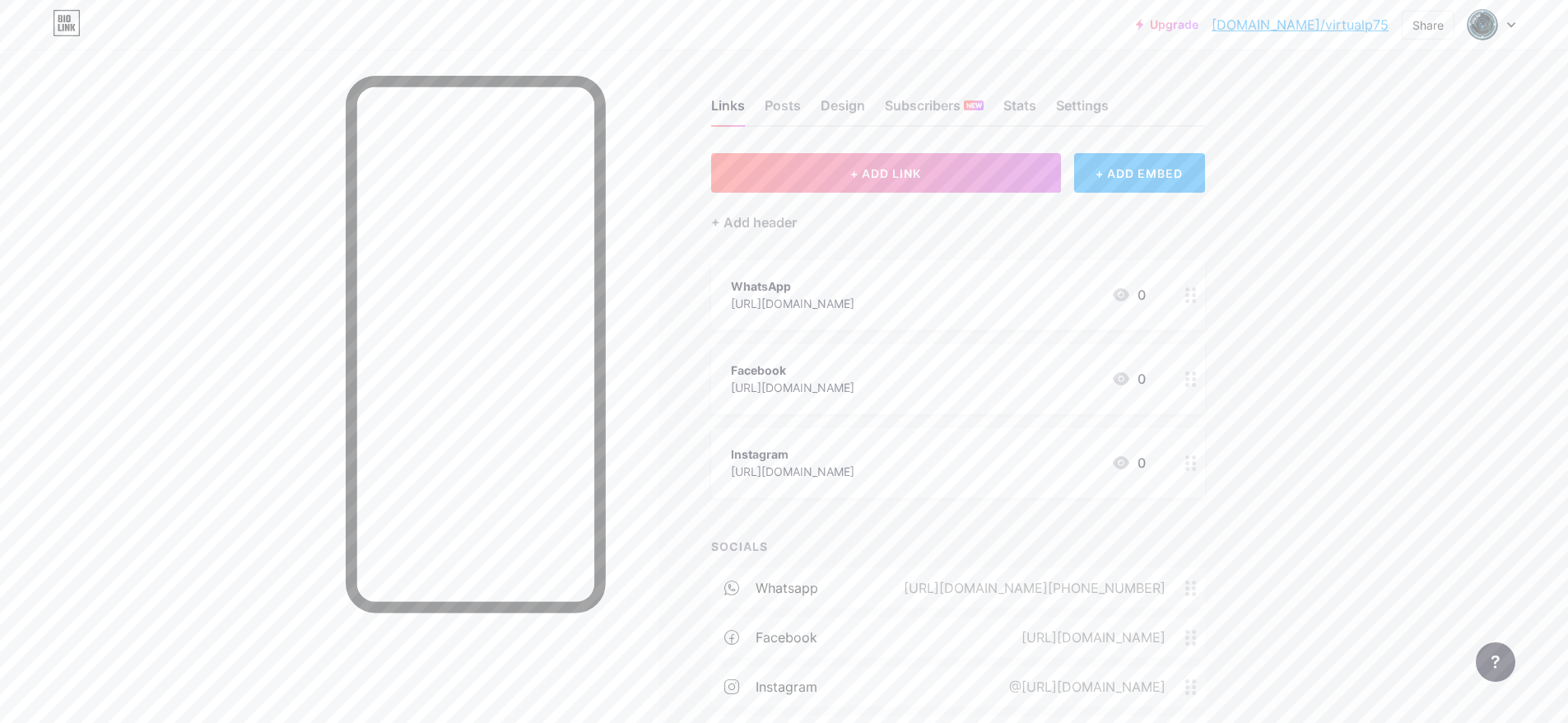
click at [1352, 29] on link "[DOMAIN_NAME]/virtualp75" at bounding box center [1299, 25] width 177 height 20
click at [1423, 27] on div "Share" at bounding box center [1429, 25] width 32 height 17
click at [1323, 85] on div "Copy link" at bounding box center [1331, 85] width 245 height 40
click at [799, 103] on div "Posts" at bounding box center [783, 110] width 36 height 30
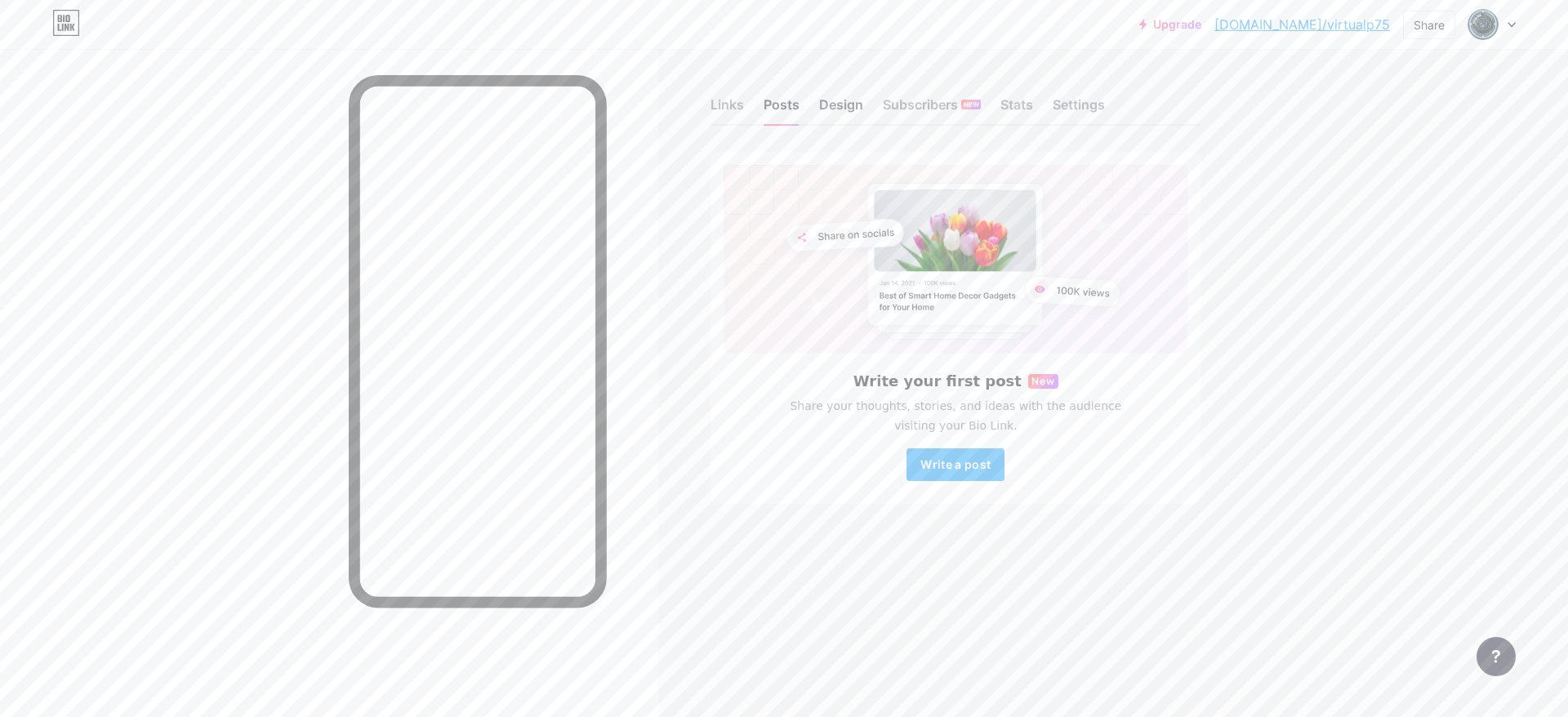
click at [837, 102] on div "Design" at bounding box center [842, 109] width 44 height 30
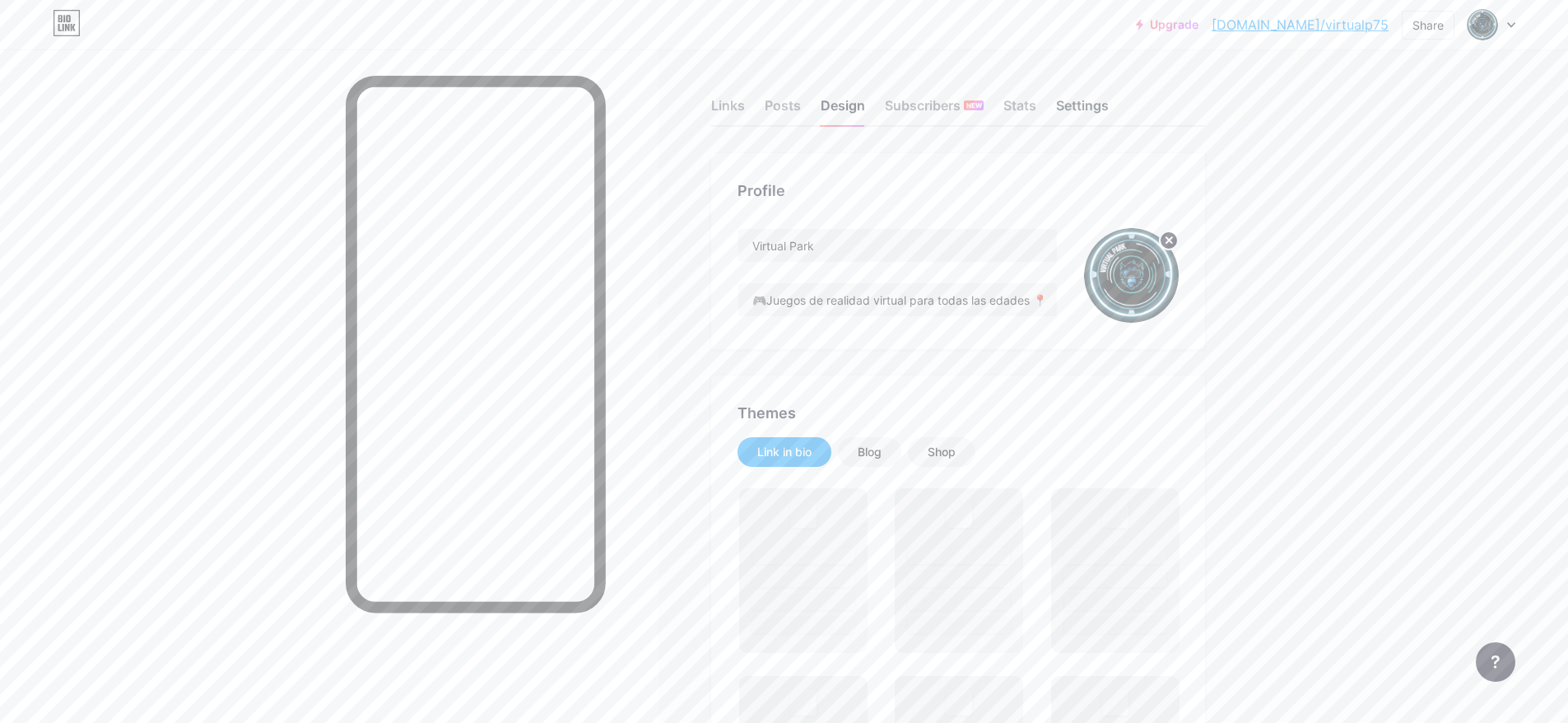
click at [1091, 109] on div "Settings" at bounding box center [1083, 110] width 53 height 30
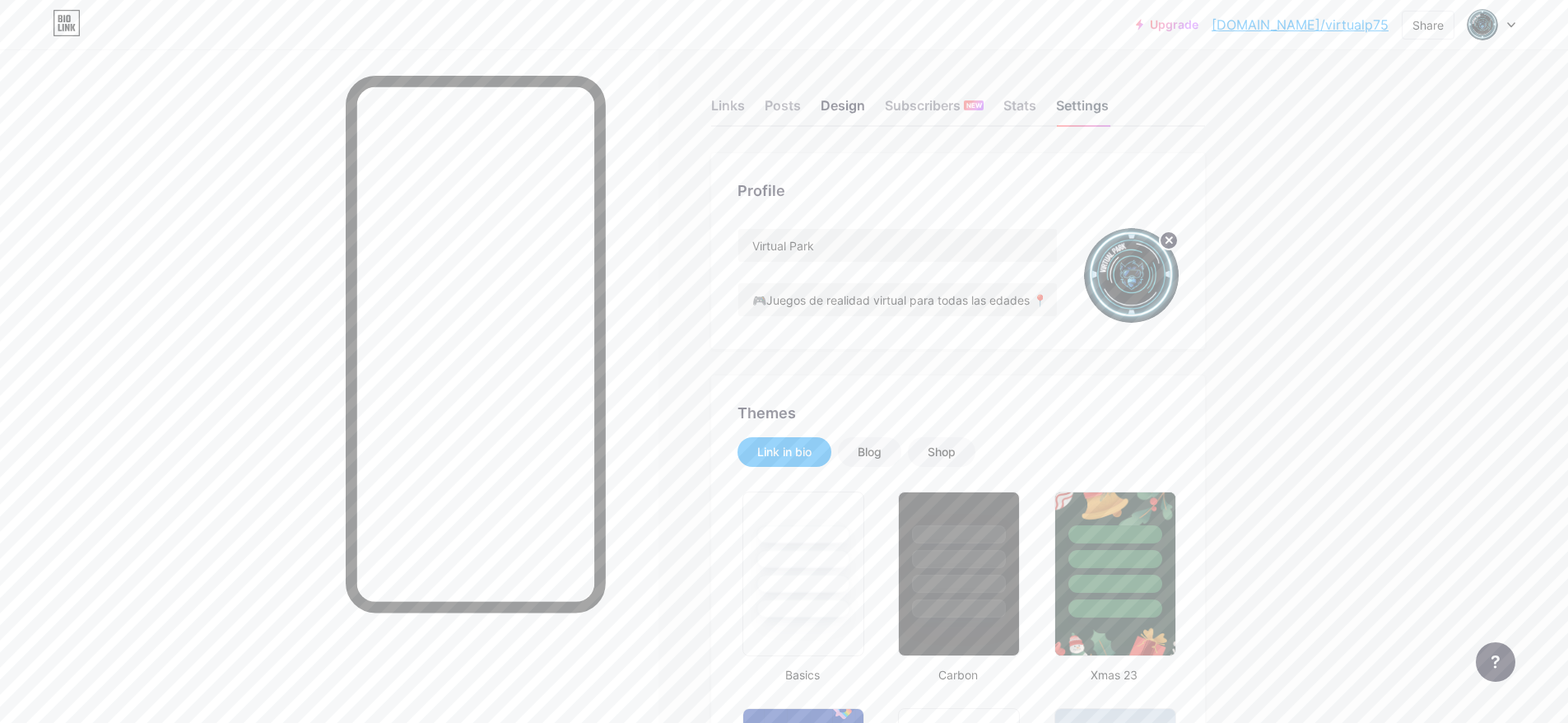
type input "#73fdff"
type input "#ffffff"
